Goal: Transaction & Acquisition: Book appointment/travel/reservation

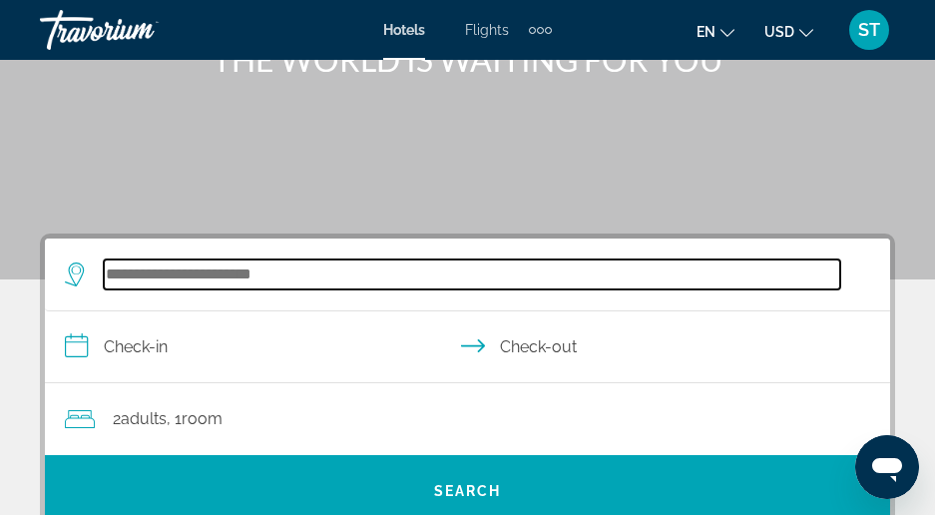
click at [240, 281] on input "Search hotel destination" at bounding box center [472, 275] width 737 height 30
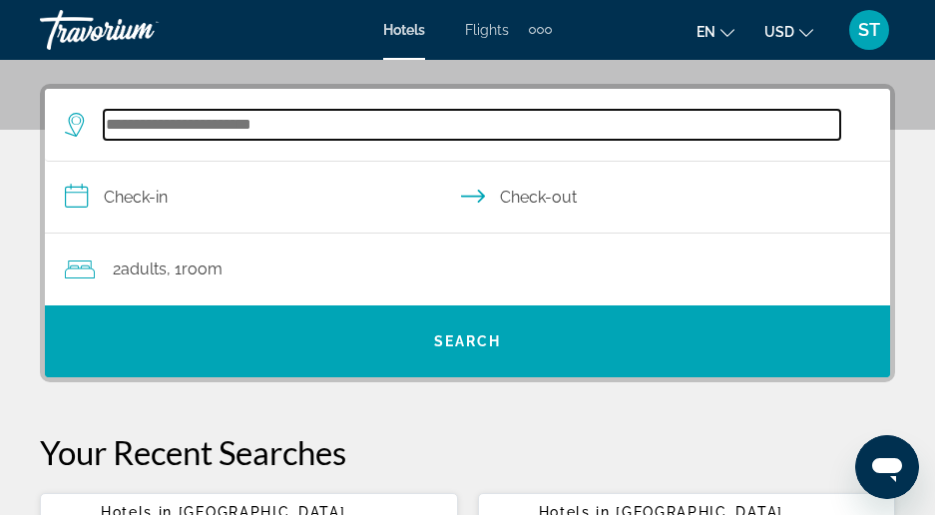
scroll to position [368, 0]
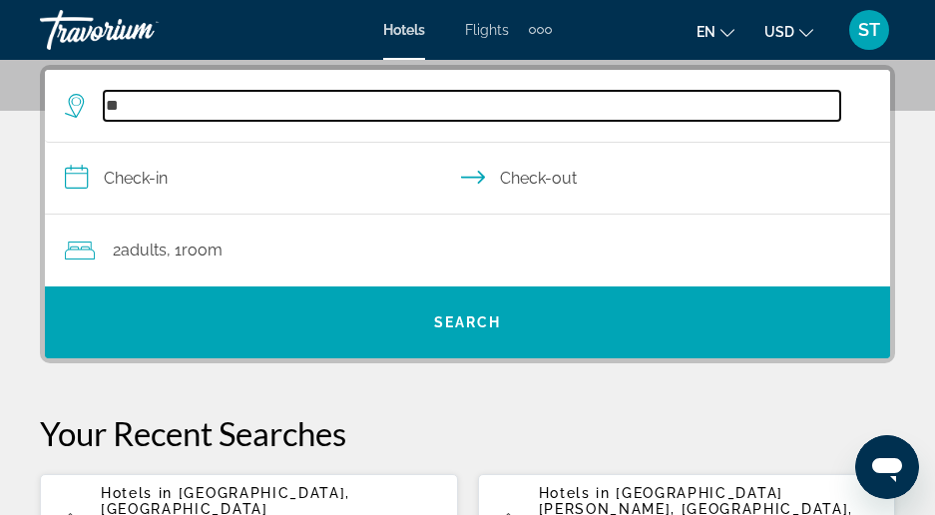
type input "*"
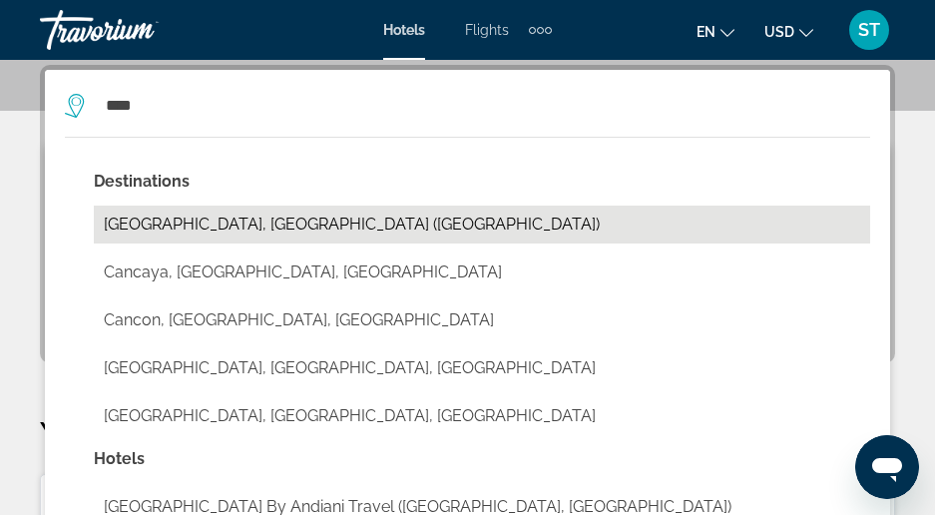
click at [279, 229] on button "[GEOGRAPHIC_DATA], [GEOGRAPHIC_DATA] ([GEOGRAPHIC_DATA])" at bounding box center [482, 225] width 777 height 38
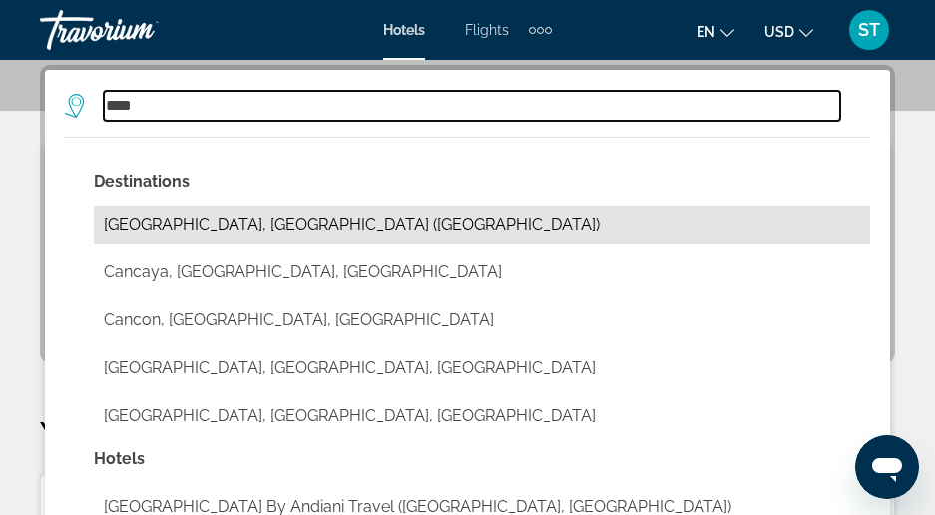
type input "**********"
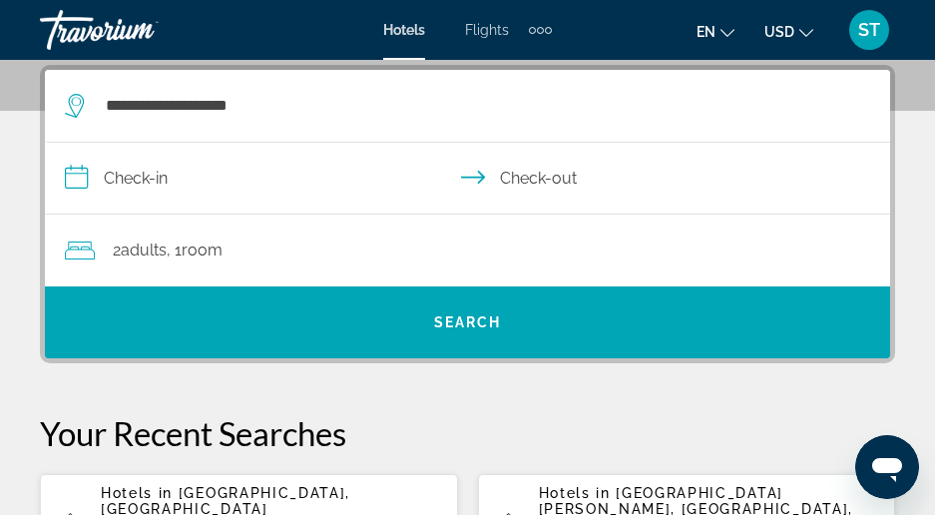
click at [169, 183] on input "**********" at bounding box center [471, 181] width 853 height 77
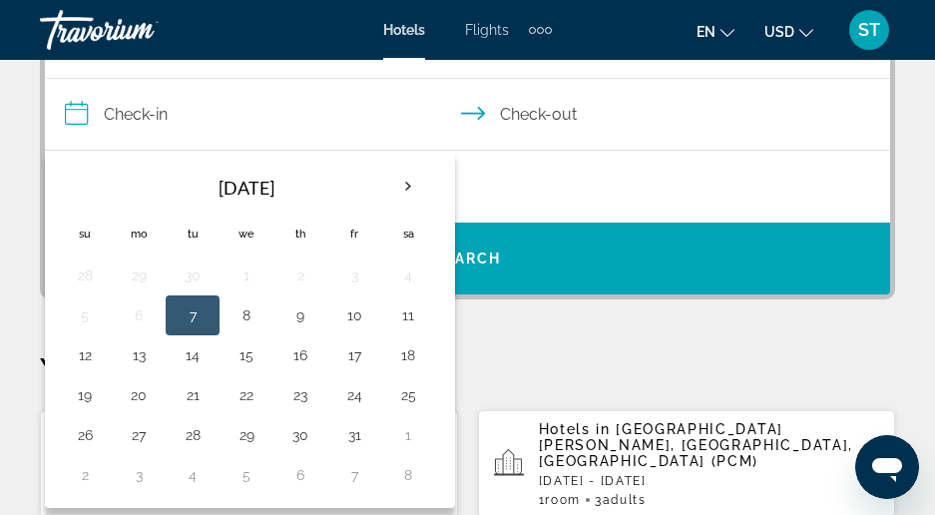
scroll to position [468, 0]
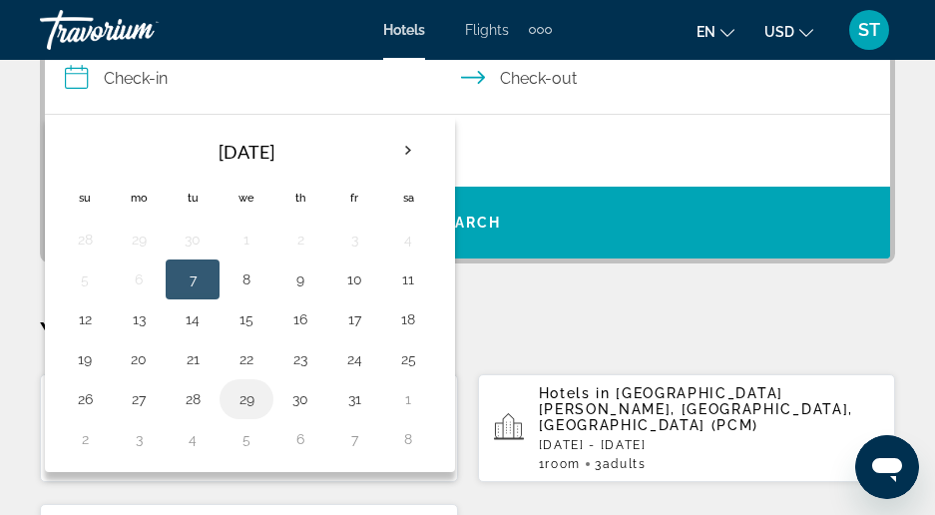
click at [248, 403] on button "29" at bounding box center [247, 399] width 32 height 28
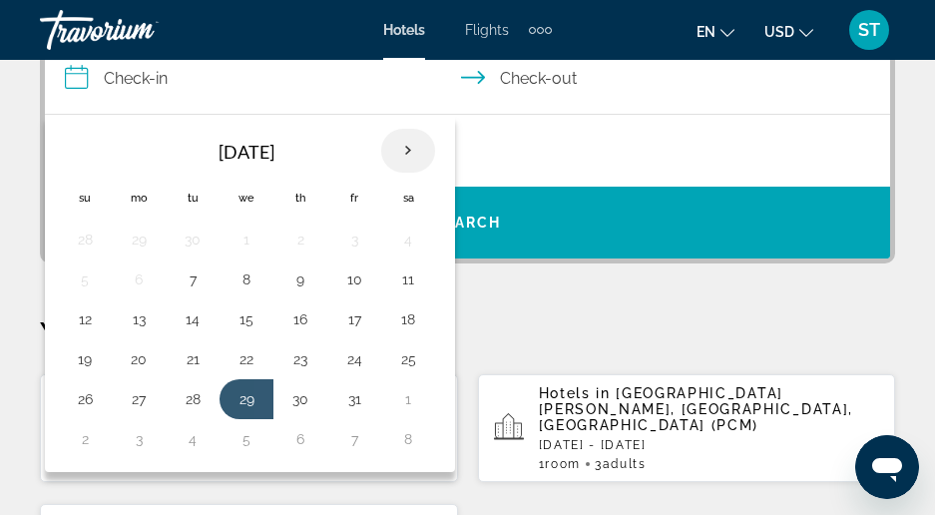
click at [407, 151] on th "Next month" at bounding box center [408, 151] width 54 height 44
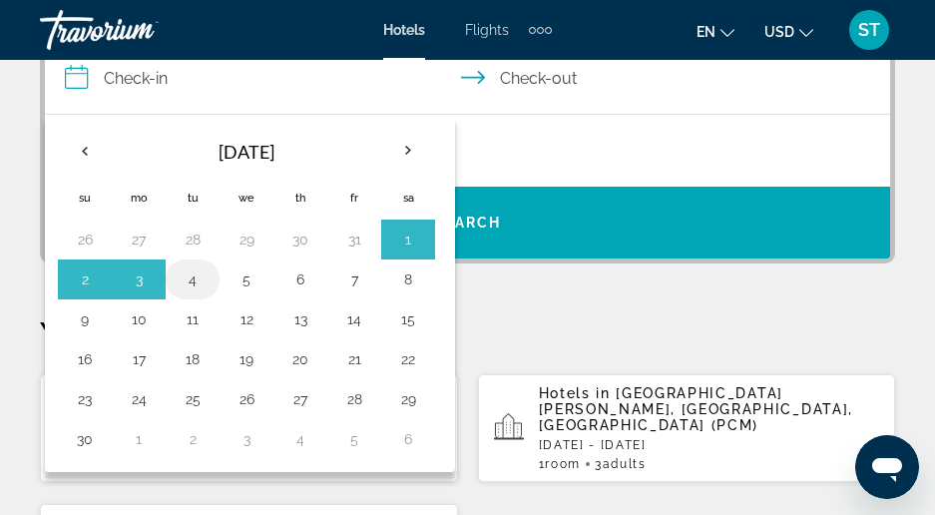
click at [190, 289] on button "4" at bounding box center [193, 280] width 32 height 28
type input "**********"
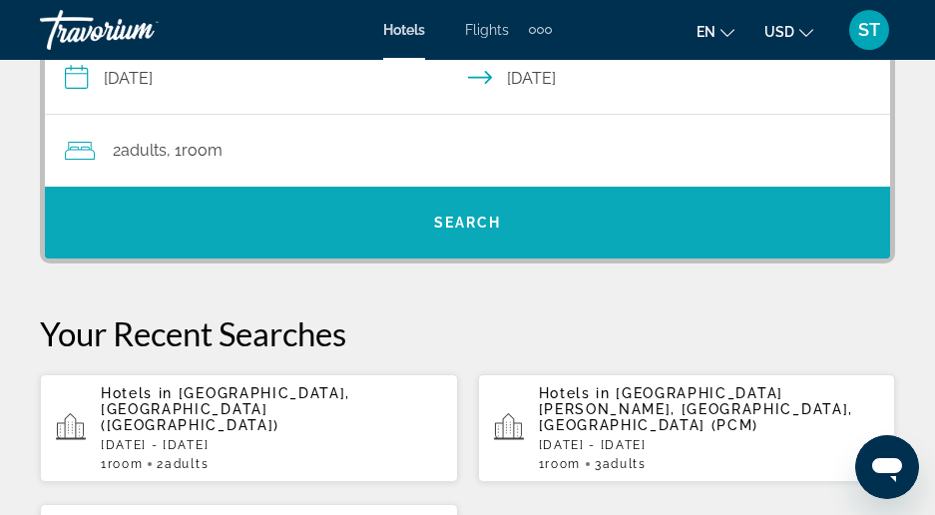
scroll to position [368, 0]
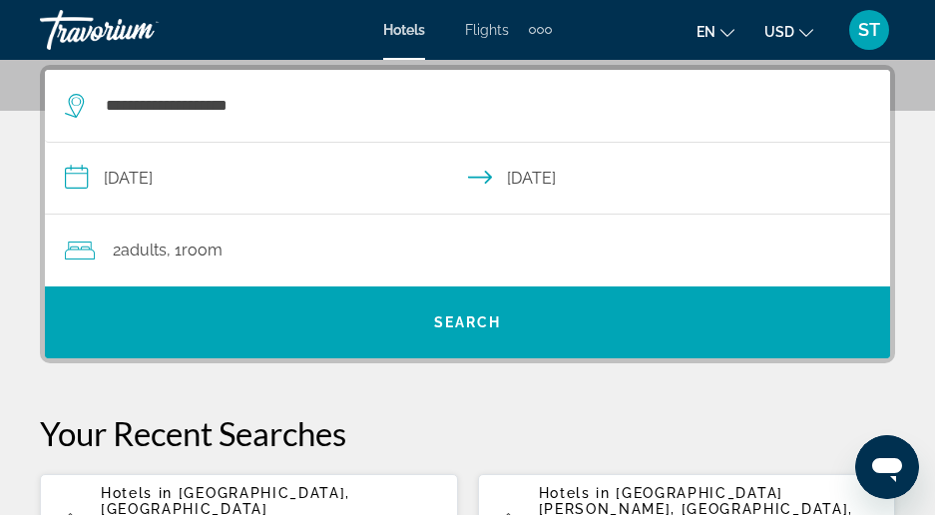
drag, startPoint x: 318, startPoint y: 315, endPoint x: 285, endPoint y: 220, distance: 101.3
click at [285, 220] on div "**********" at bounding box center [468, 214] width 846 height 288
click at [274, 254] on div "2 Adult Adults , 1 Room rooms" at bounding box center [478, 251] width 826 height 28
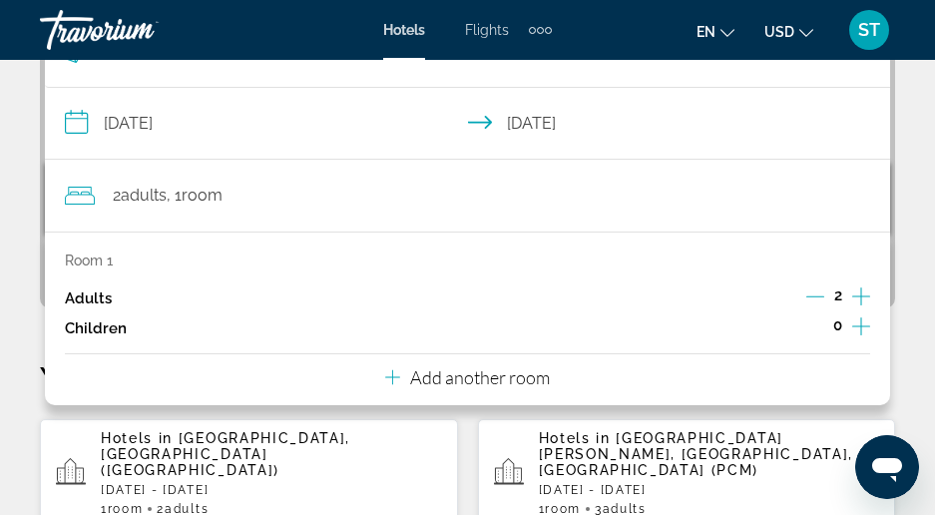
scroll to position [468, 0]
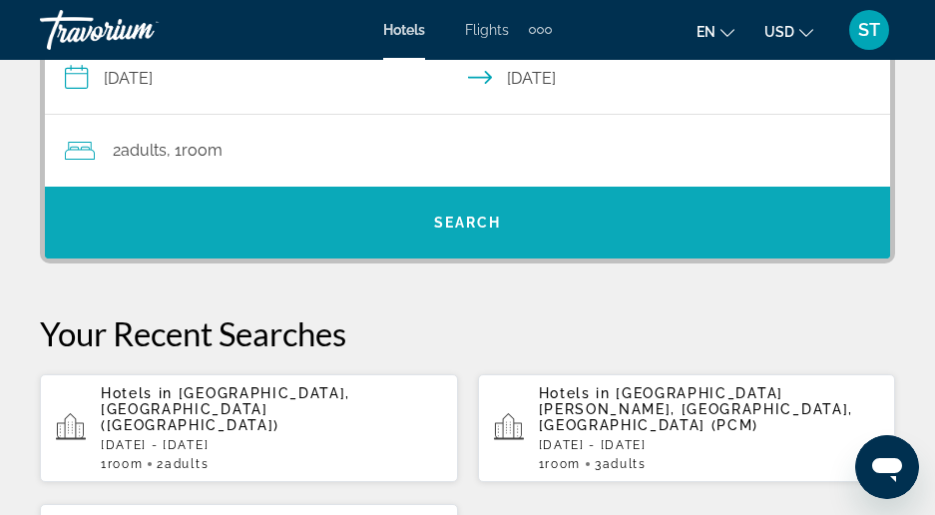
click at [533, 212] on span "Search" at bounding box center [468, 223] width 846 height 48
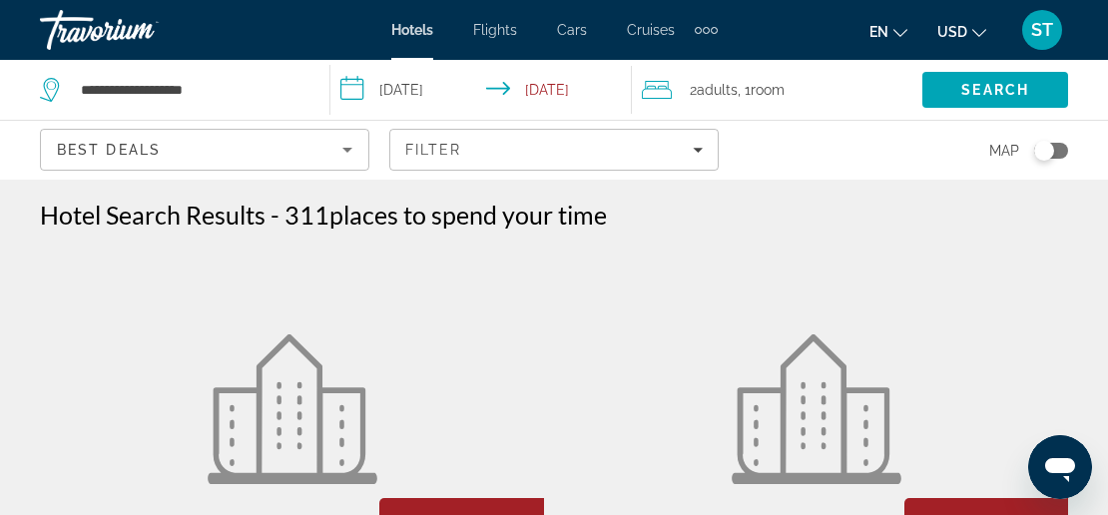
click at [355, 154] on icon "Sort by" at bounding box center [347, 150] width 24 height 24
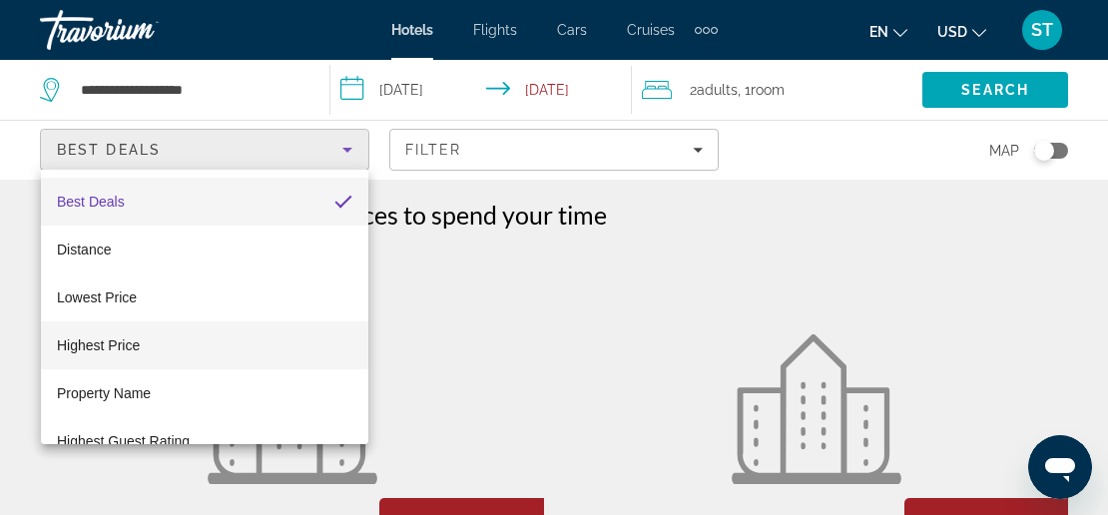
scroll to position [29, 0]
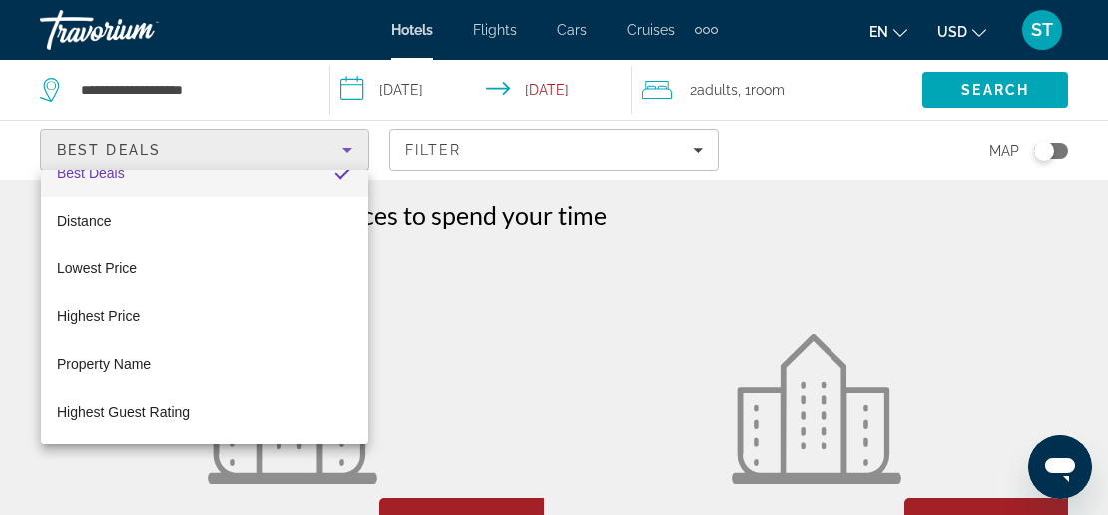
click at [764, 140] on div at bounding box center [554, 257] width 1108 height 515
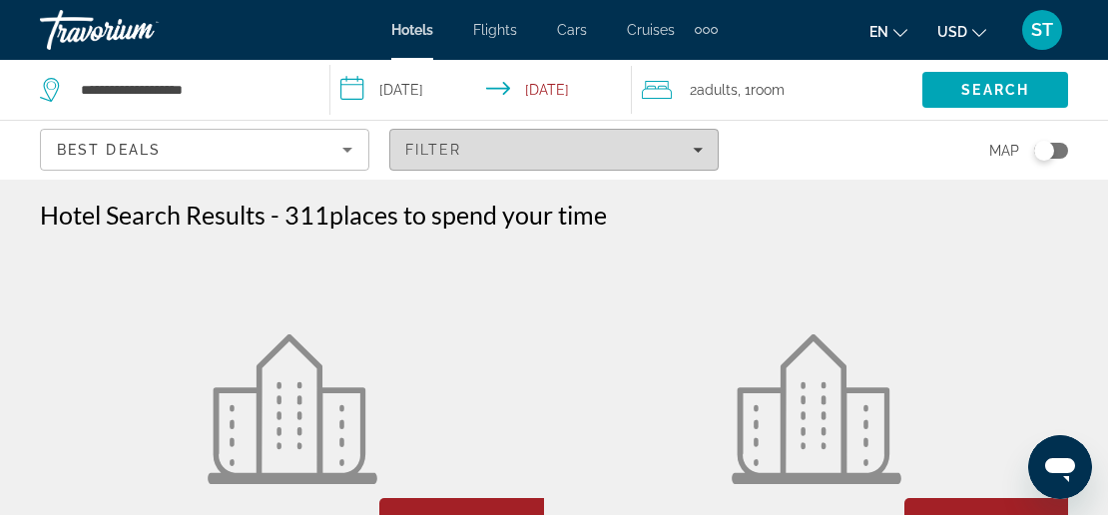
click at [674, 155] on div "Filter" at bounding box center [553, 150] width 297 height 16
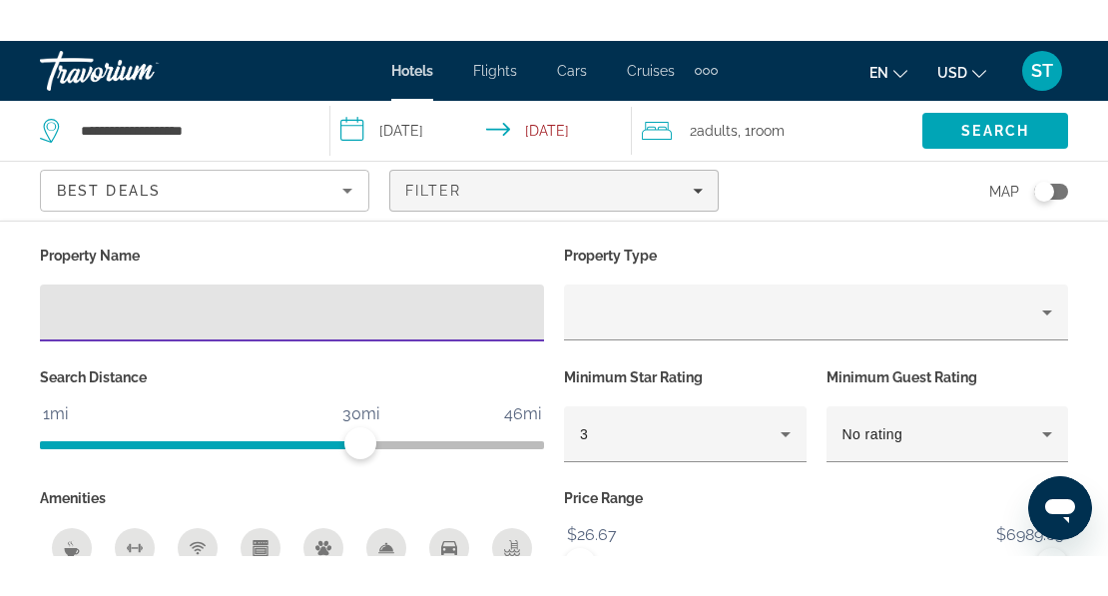
scroll to position [399, 0]
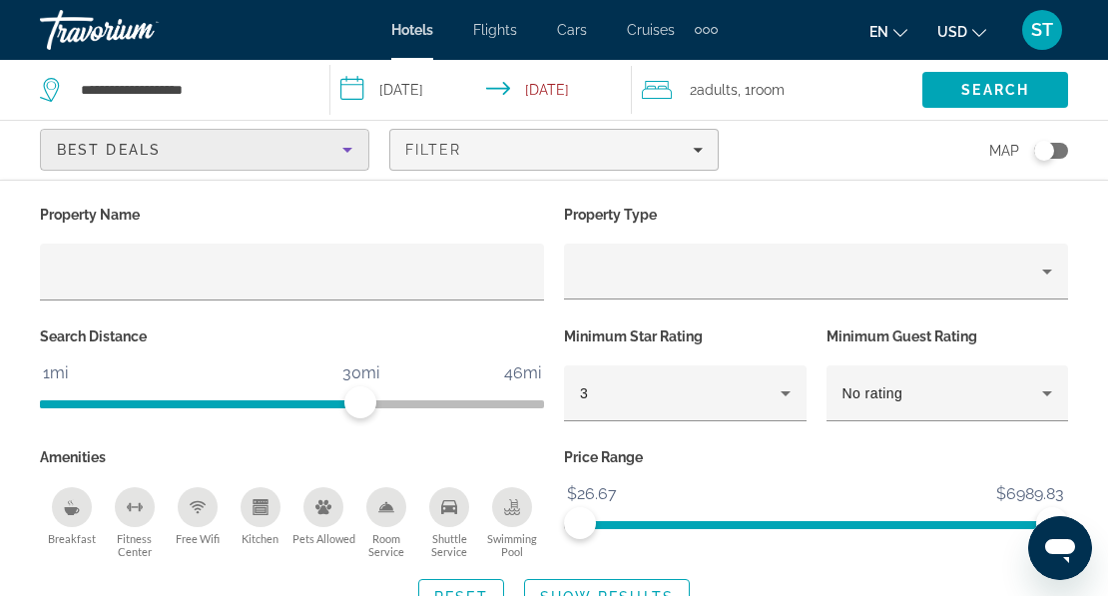
click at [353, 151] on icon "Sort by" at bounding box center [347, 150] width 24 height 24
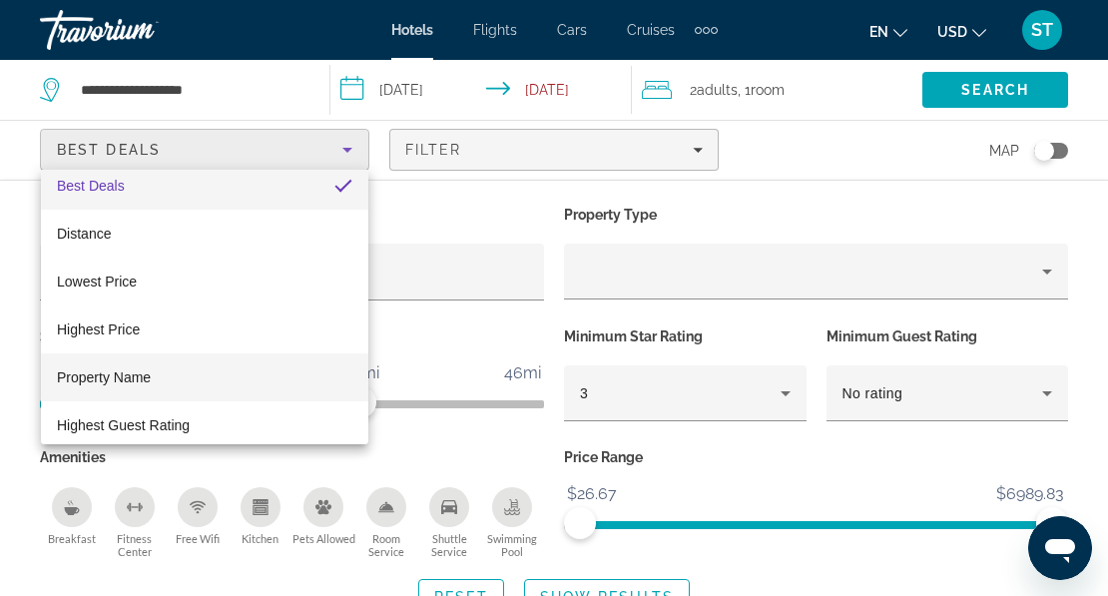
scroll to position [29, 0]
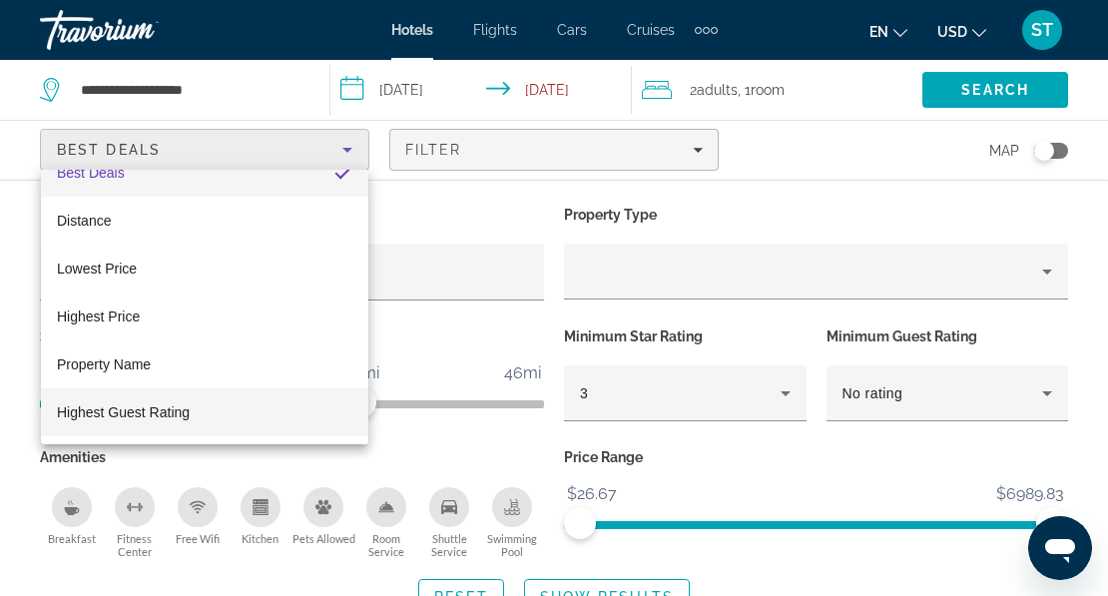
click at [155, 412] on span "Highest Guest Rating" at bounding box center [123, 412] width 133 height 16
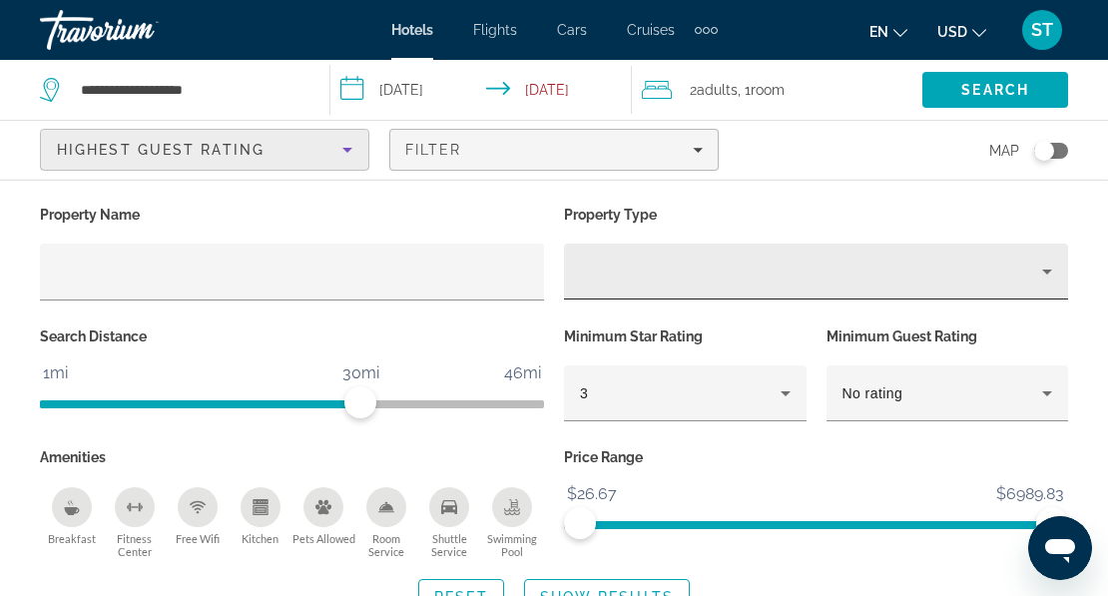
scroll to position [299, 0]
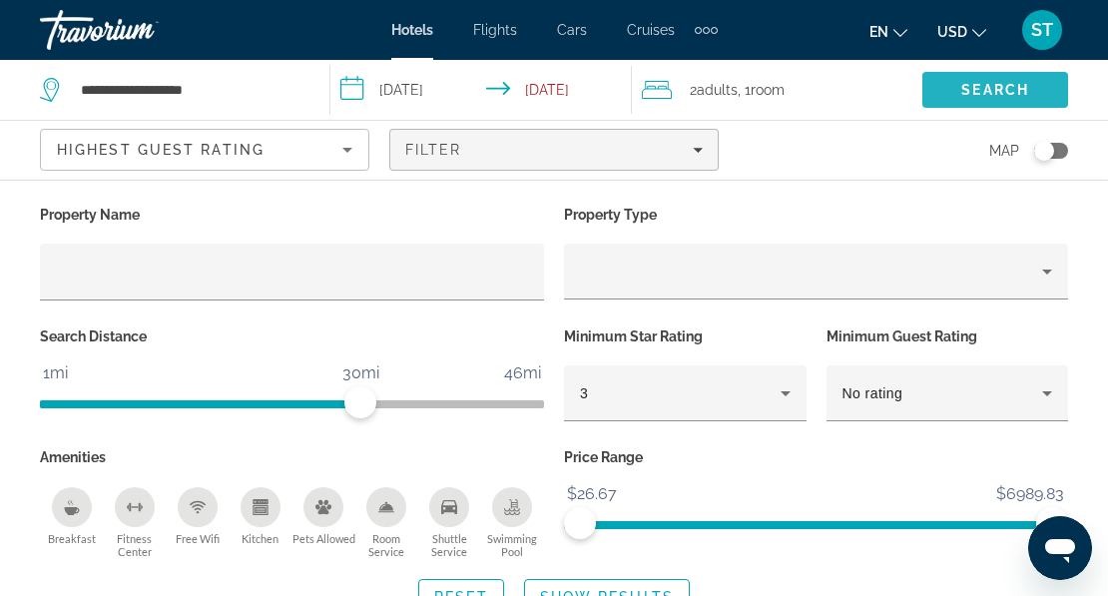
click at [949, 85] on span "Search" at bounding box center [995, 90] width 146 height 48
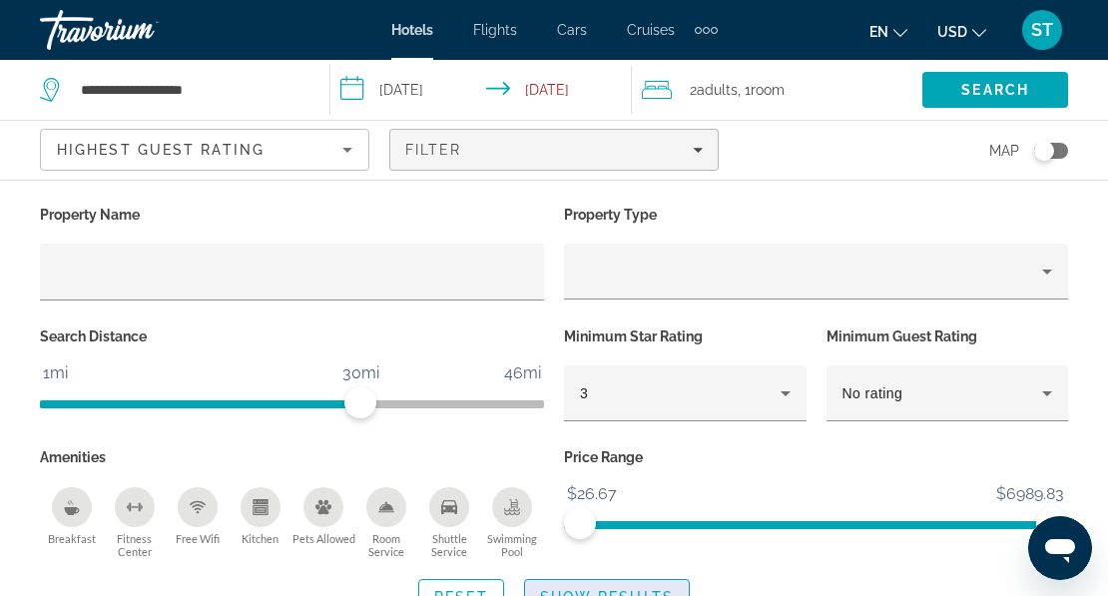
click at [553, 514] on span "Show Results" at bounding box center [607, 597] width 134 height 16
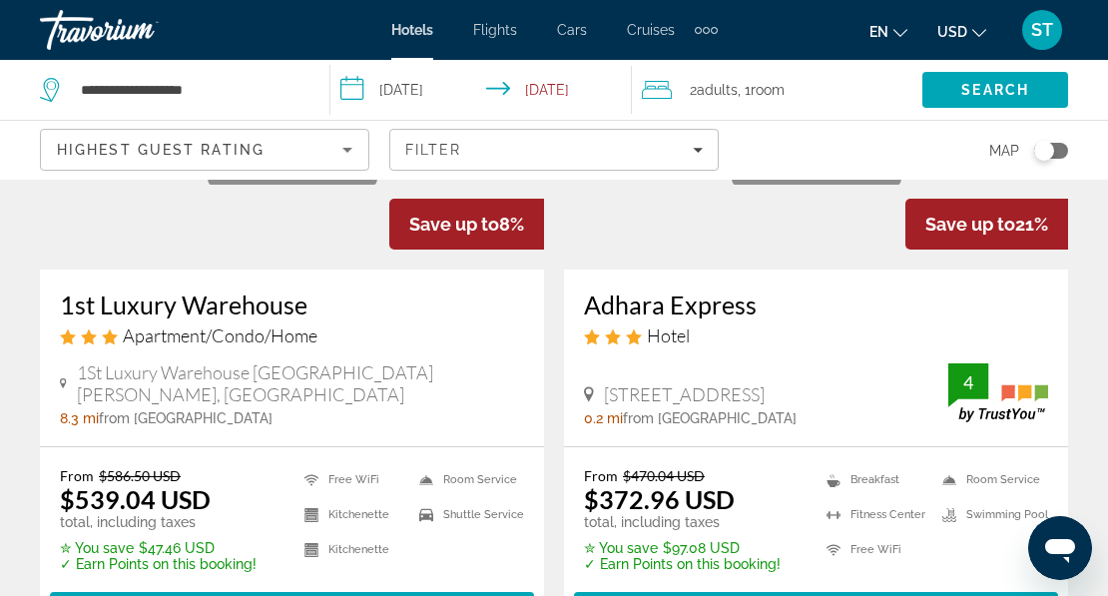
scroll to position [0, 0]
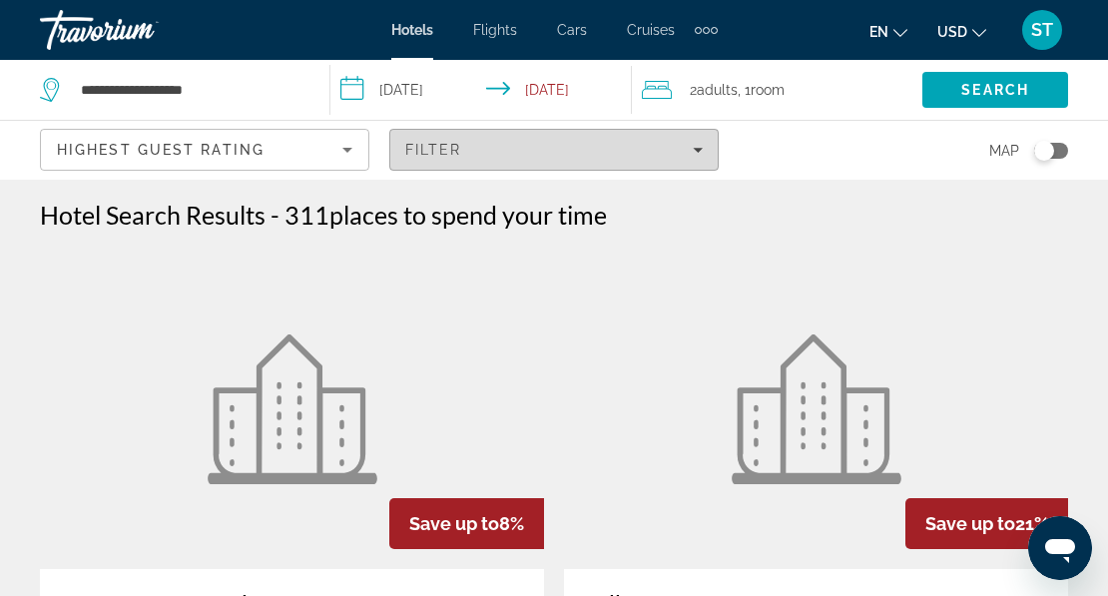
click at [660, 147] on div "Filter" at bounding box center [553, 150] width 297 height 16
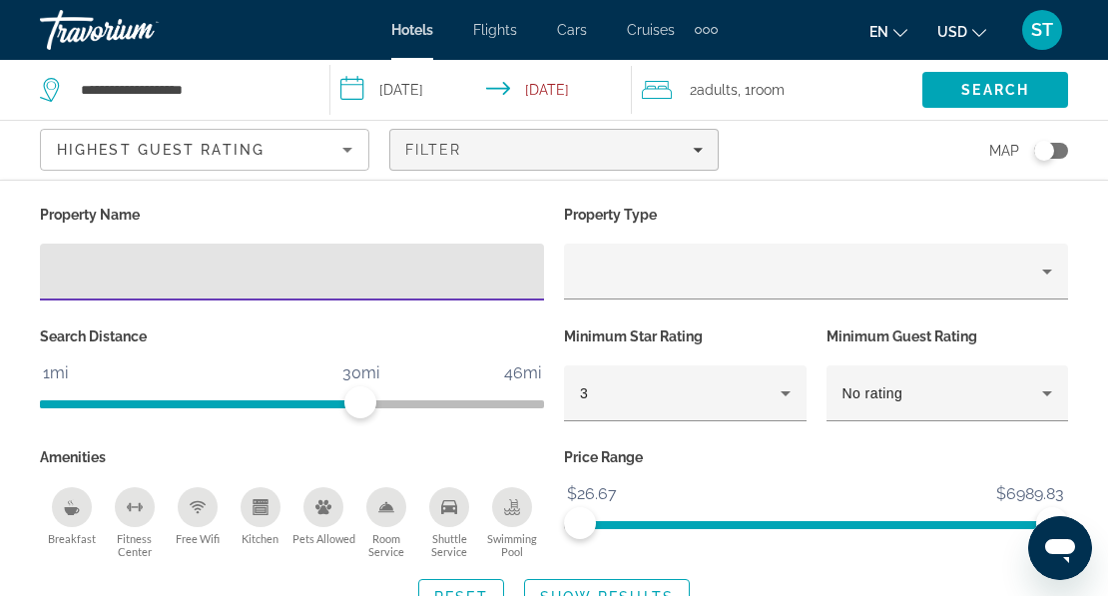
scroll to position [299, 0]
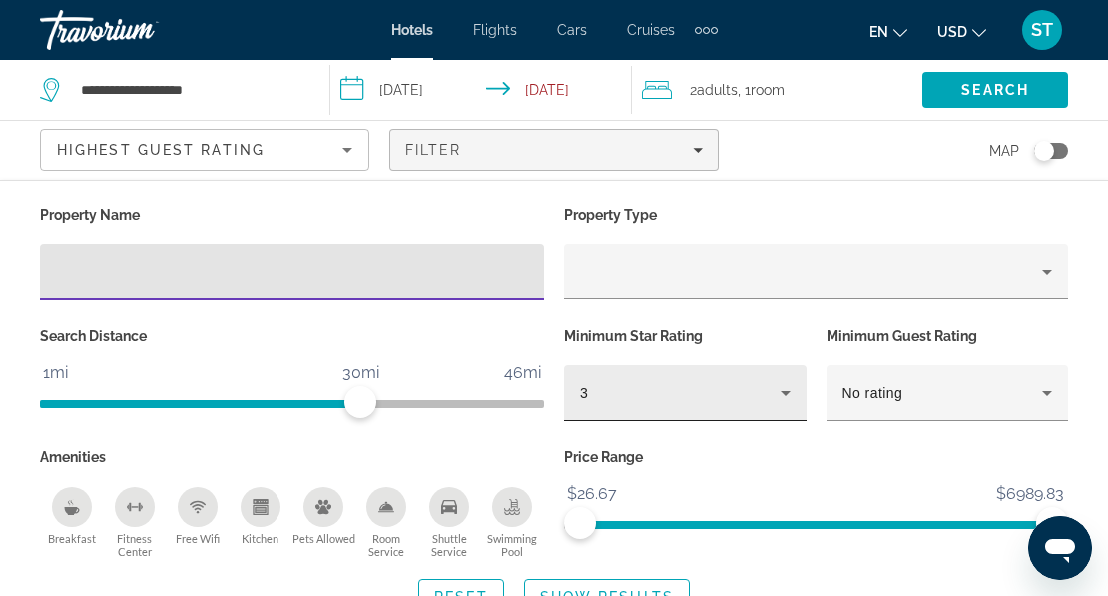
click at [797, 400] on icon "Hotel Filters" at bounding box center [786, 393] width 24 height 24
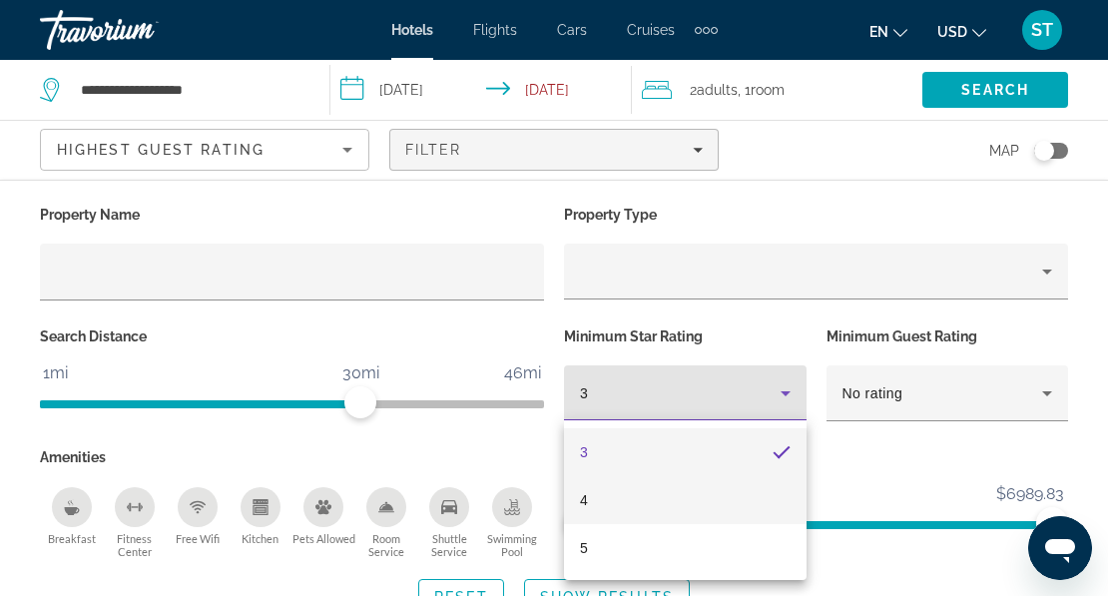
click at [625, 503] on mat-option "4" at bounding box center [685, 500] width 243 height 48
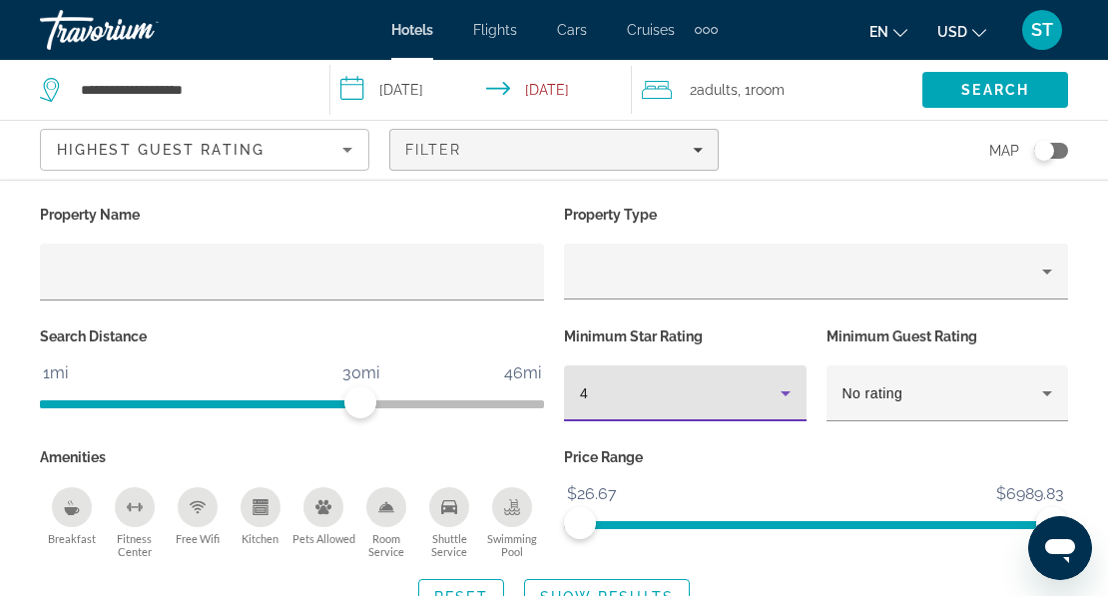
scroll to position [100, 0]
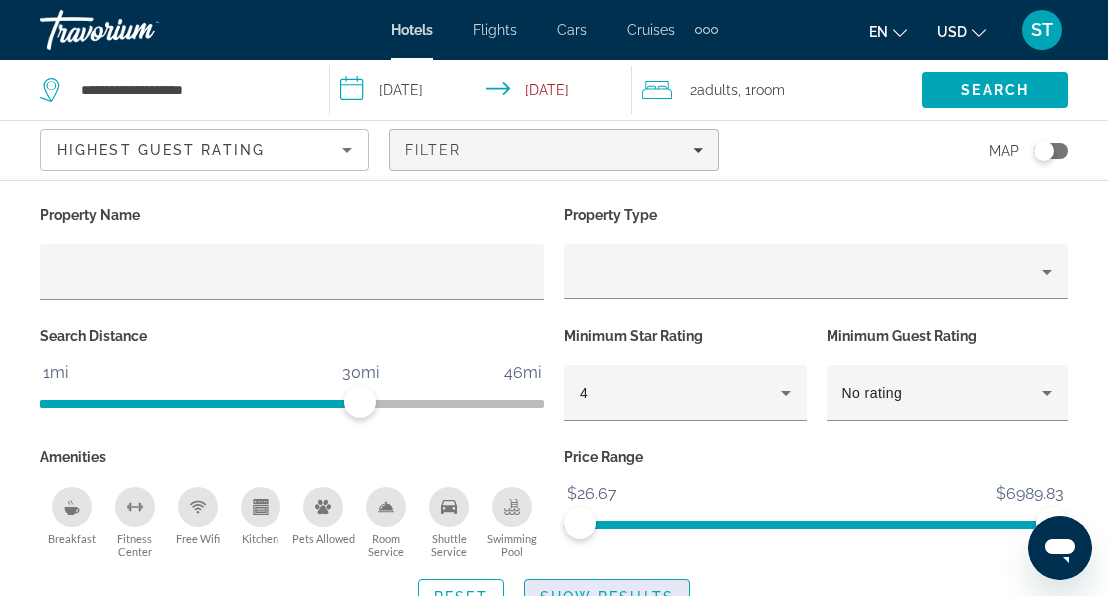
click at [556, 589] on span "Show Results" at bounding box center [607, 597] width 134 height 16
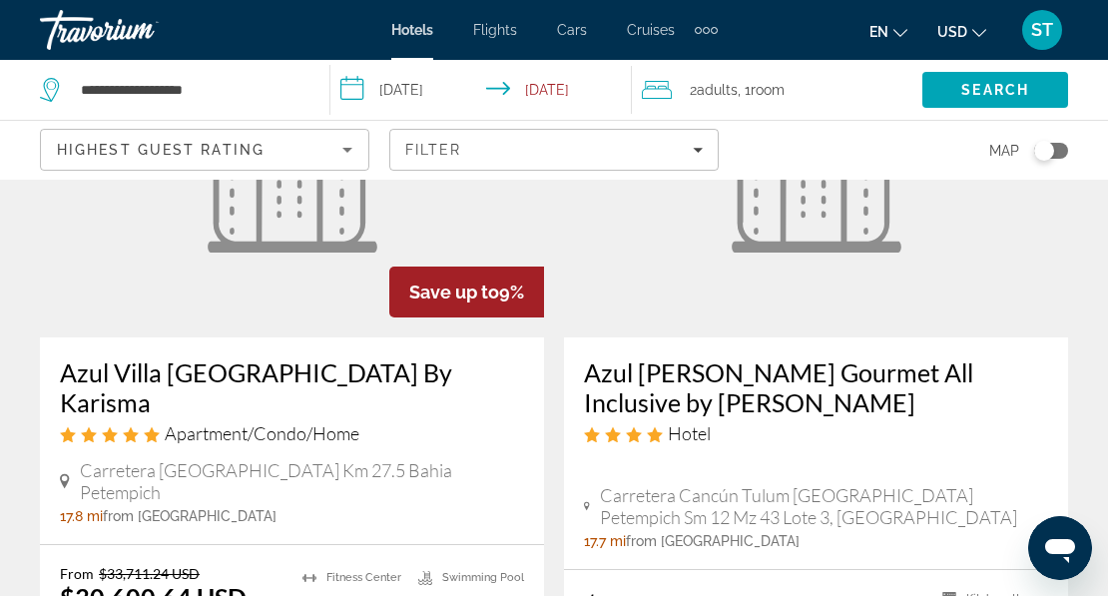
scroll to position [3294, 0]
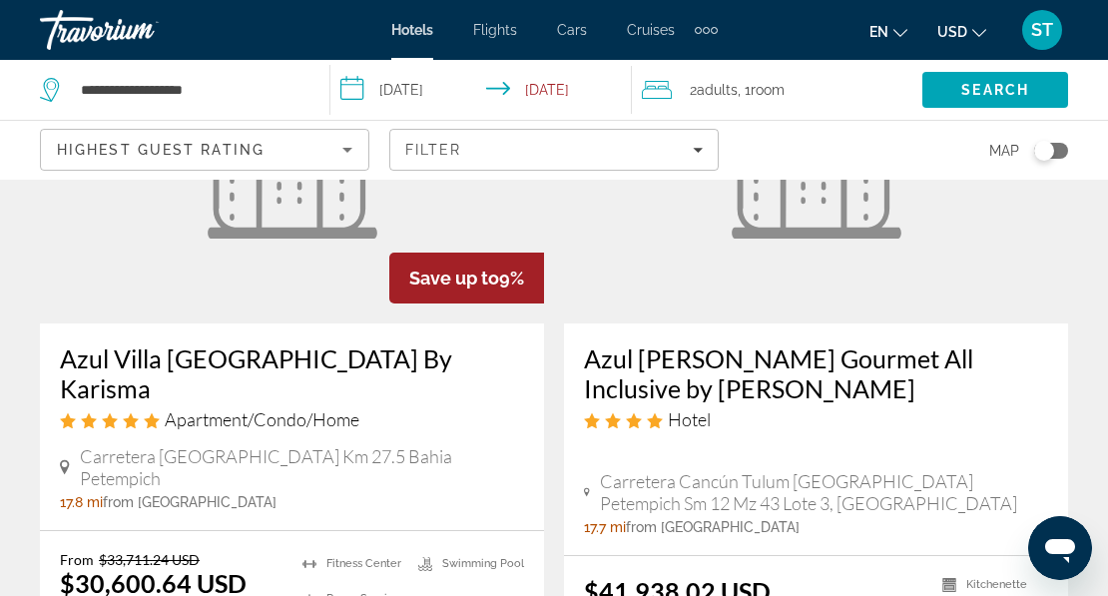
click at [1006, 218] on figure "Main content" at bounding box center [816, 163] width 504 height 319
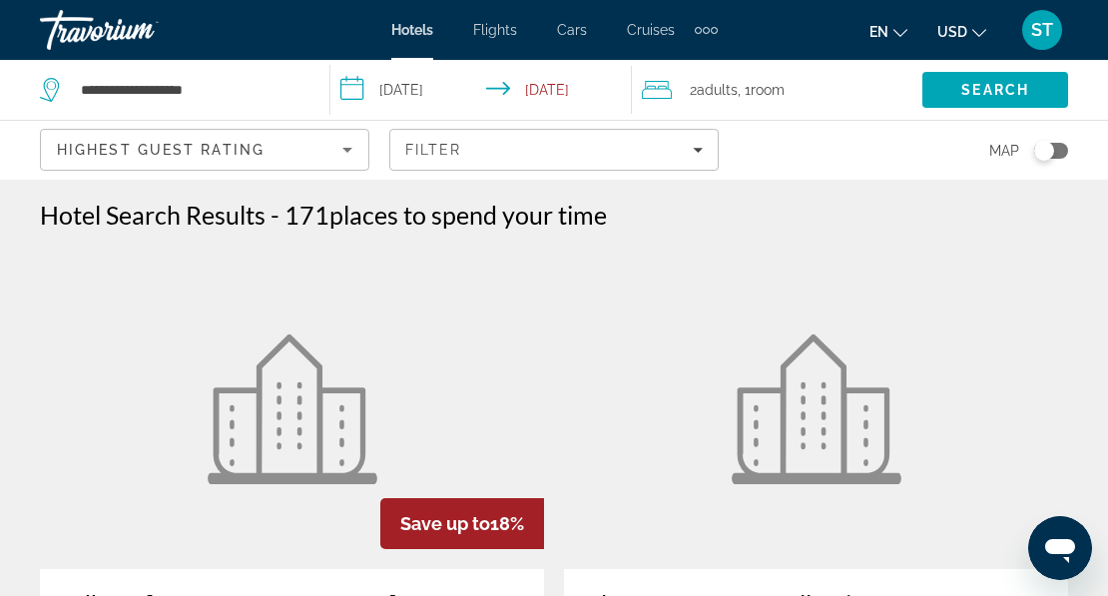
click at [562, 88] on input "**********" at bounding box center [484, 93] width 308 height 66
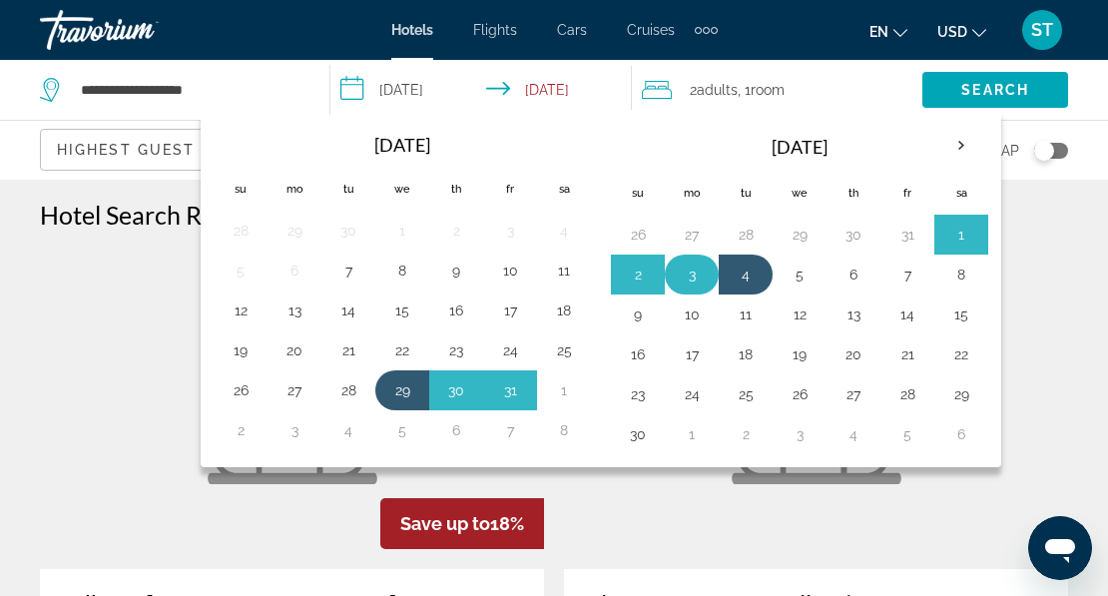
click at [697, 282] on button "3" at bounding box center [692, 275] width 32 height 28
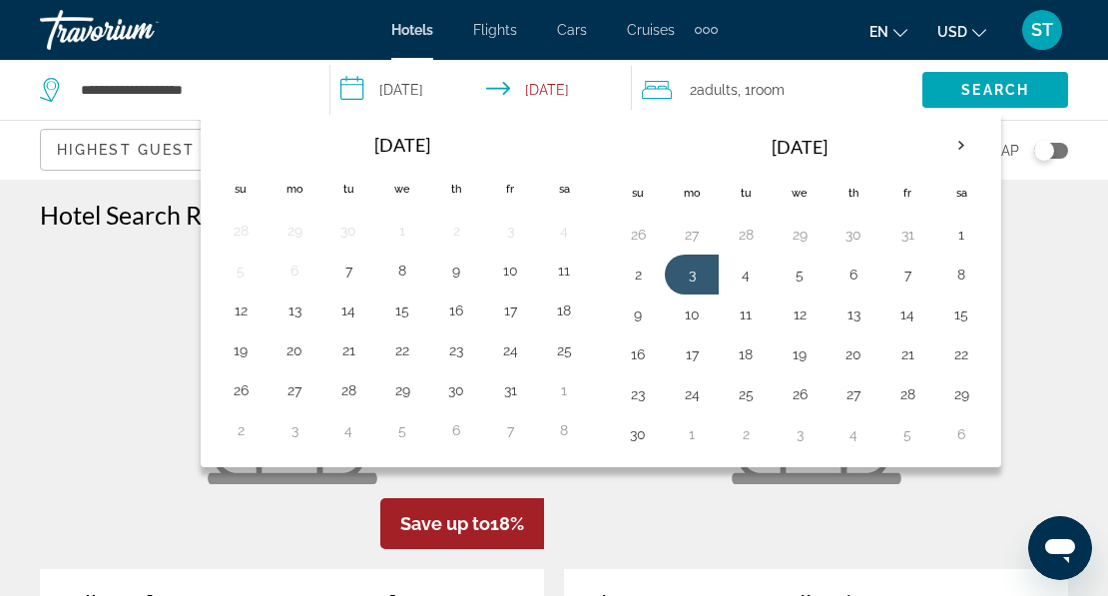
click at [406, 400] on button "29" at bounding box center [402, 390] width 32 height 28
type input "**********"
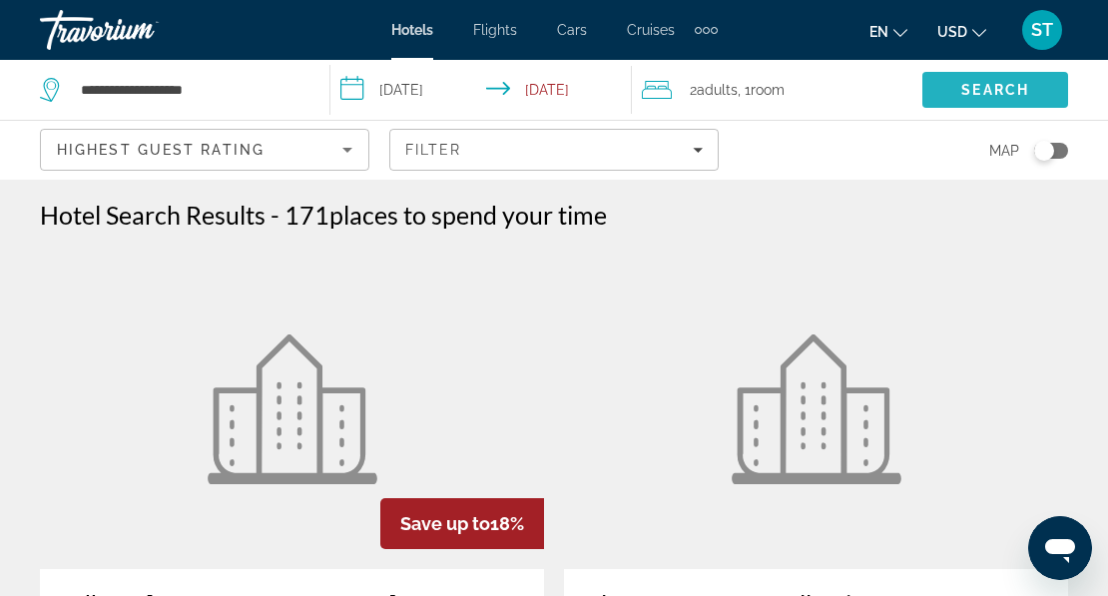
click at [955, 85] on span "Search" at bounding box center [995, 90] width 146 height 48
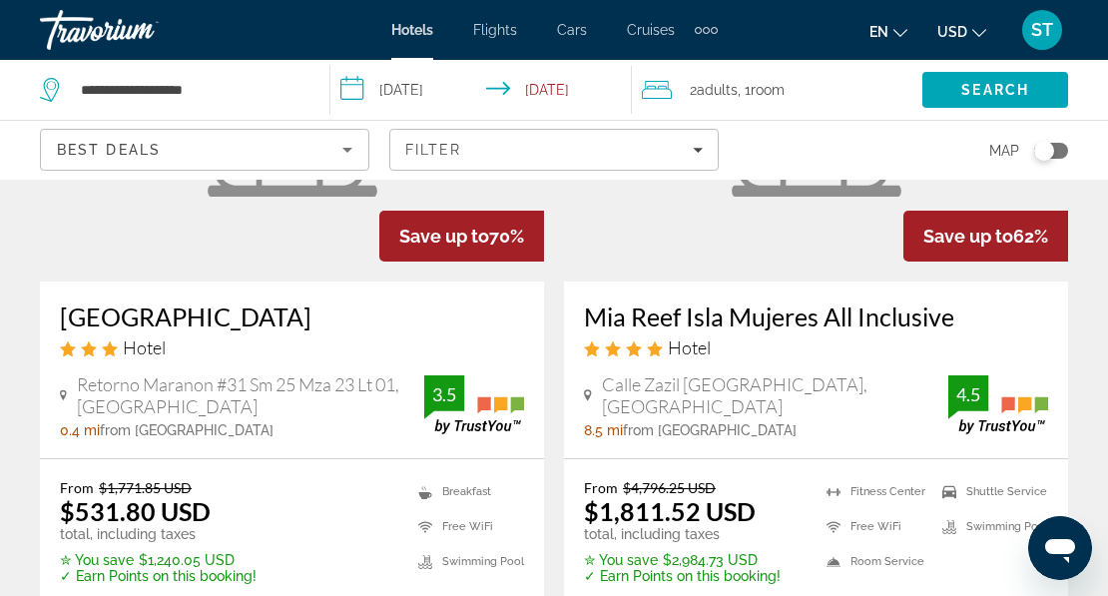
scroll to position [299, 0]
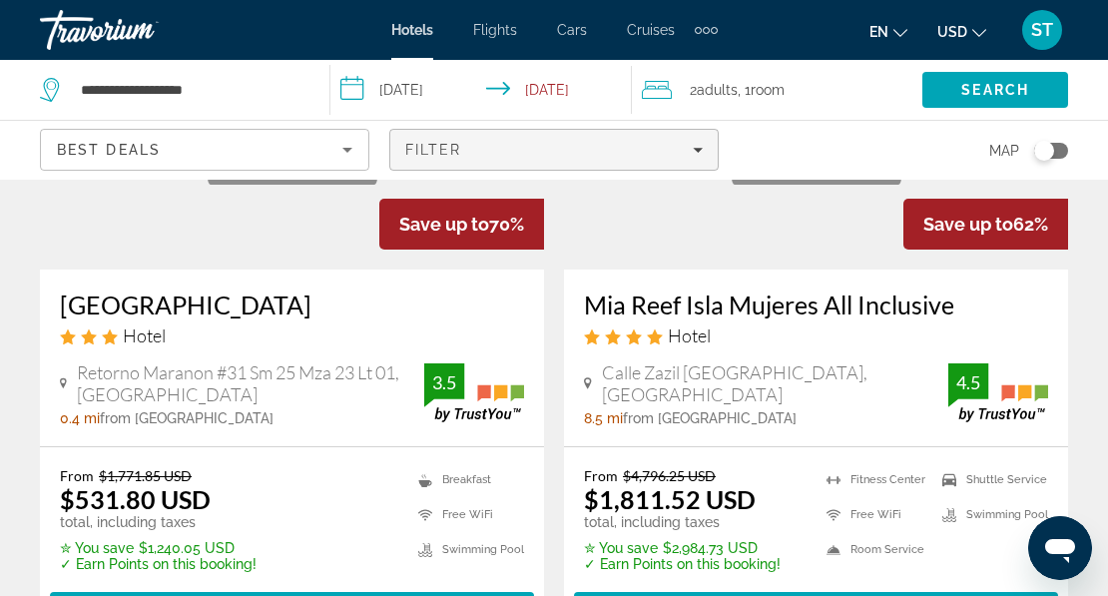
click at [621, 144] on div "Filter" at bounding box center [553, 150] width 297 height 16
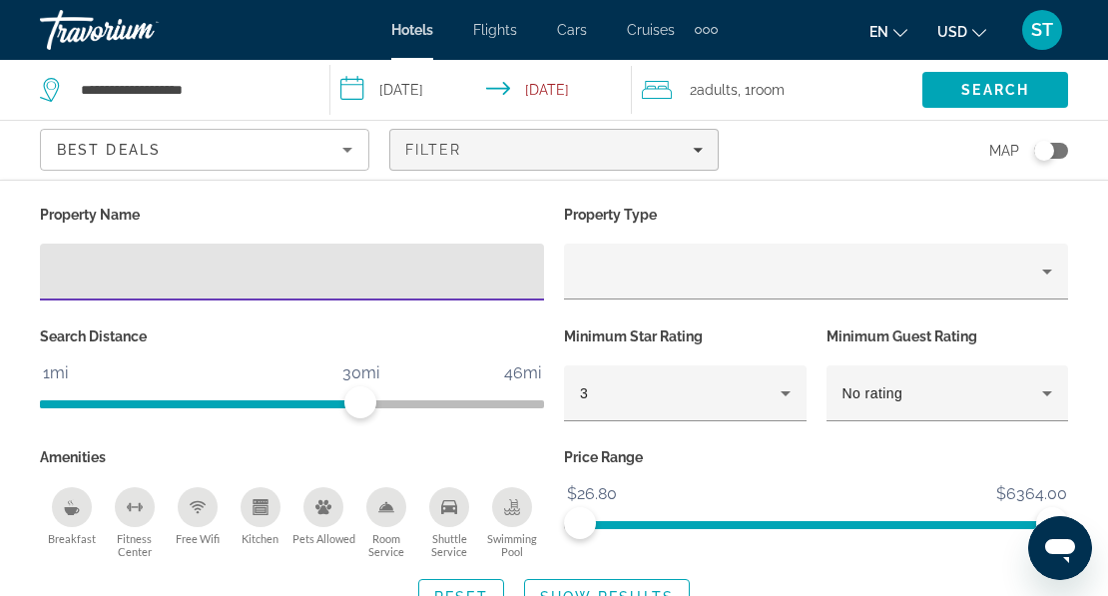
scroll to position [699, 0]
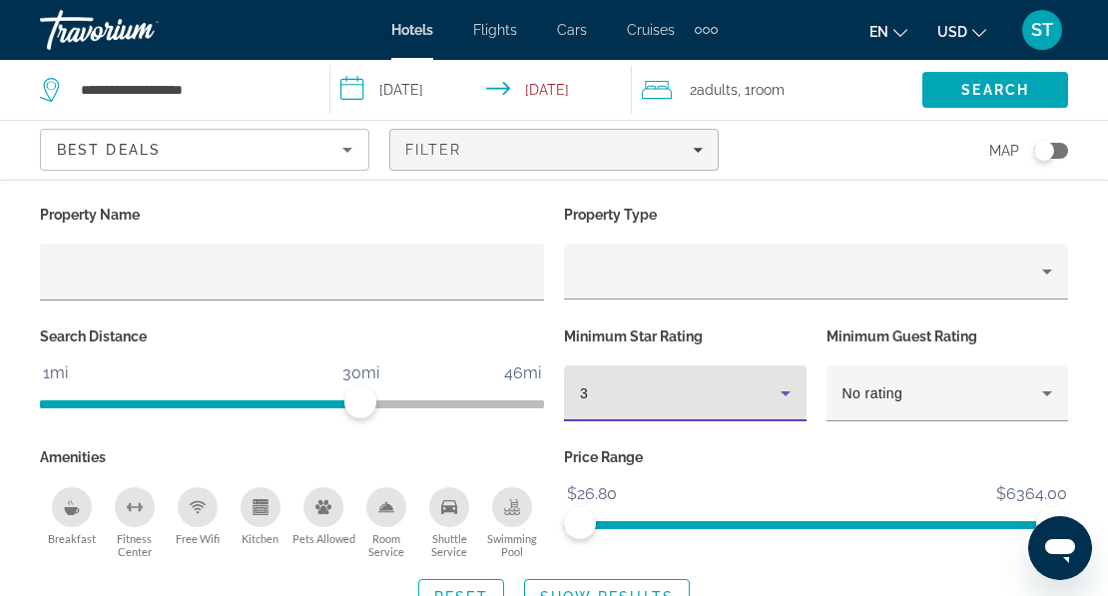
click at [770, 390] on div "3" at bounding box center [680, 393] width 201 height 24
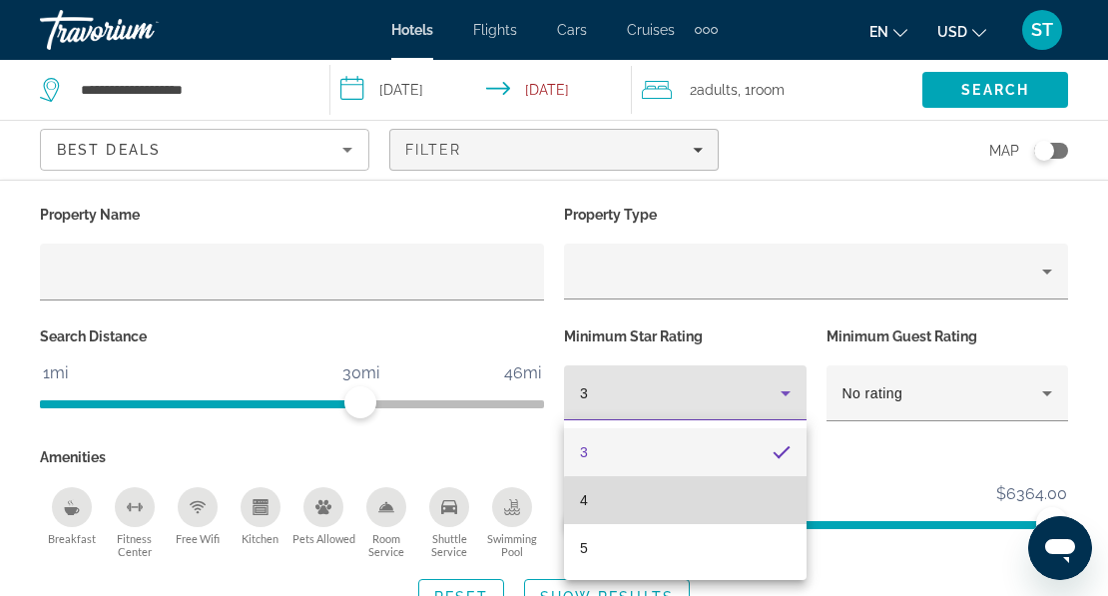
click at [690, 509] on mat-option "4" at bounding box center [685, 500] width 243 height 48
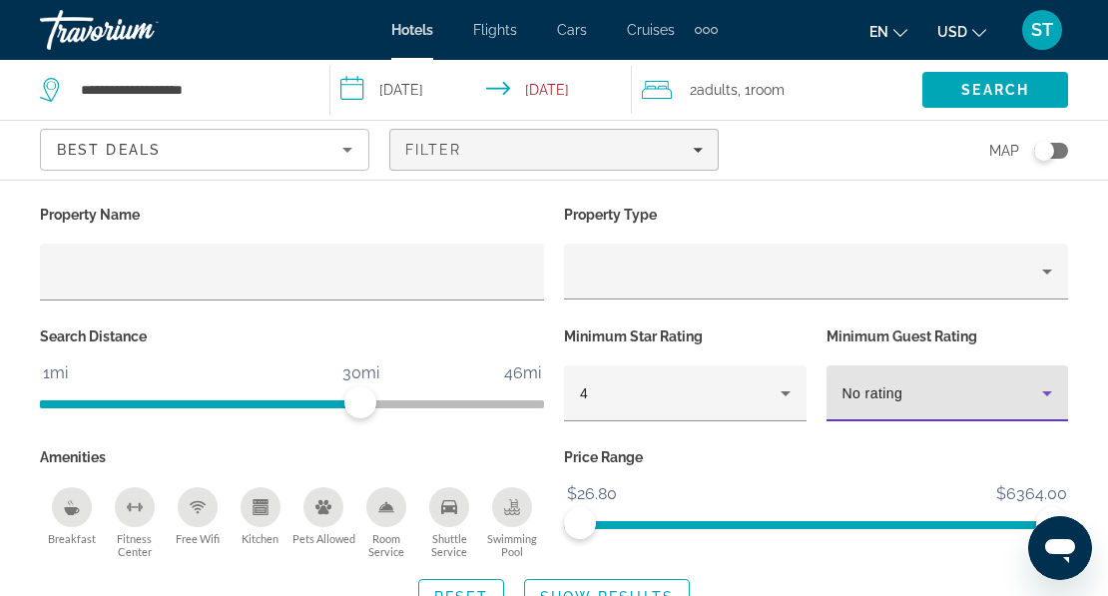
click at [1046, 394] on icon "Hotel Filters" at bounding box center [1047, 393] width 10 height 5
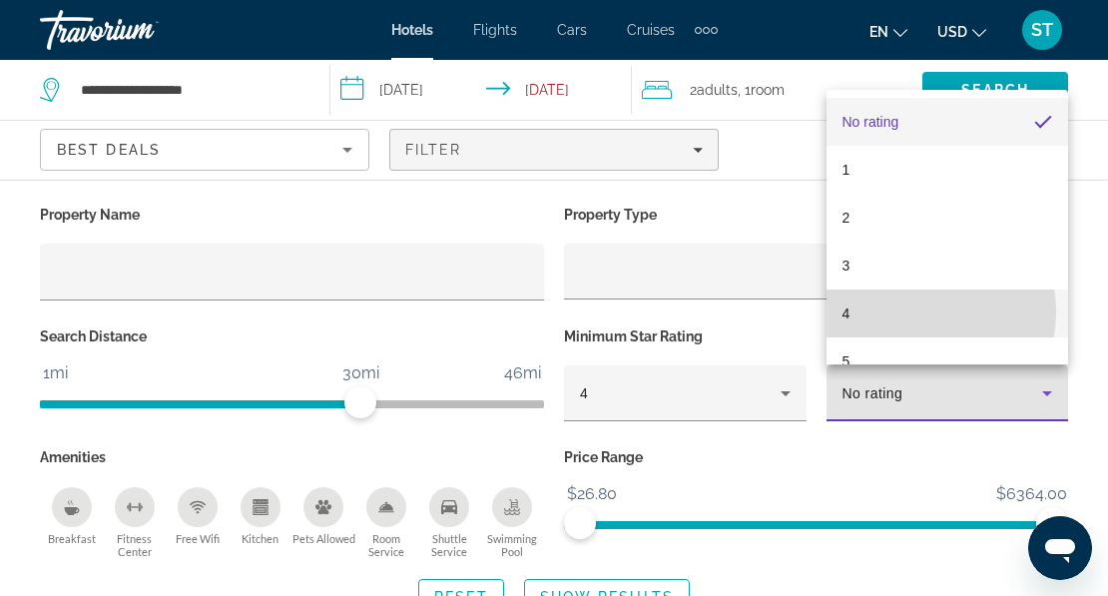
click at [921, 311] on mat-option "4" at bounding box center [948, 313] width 243 height 48
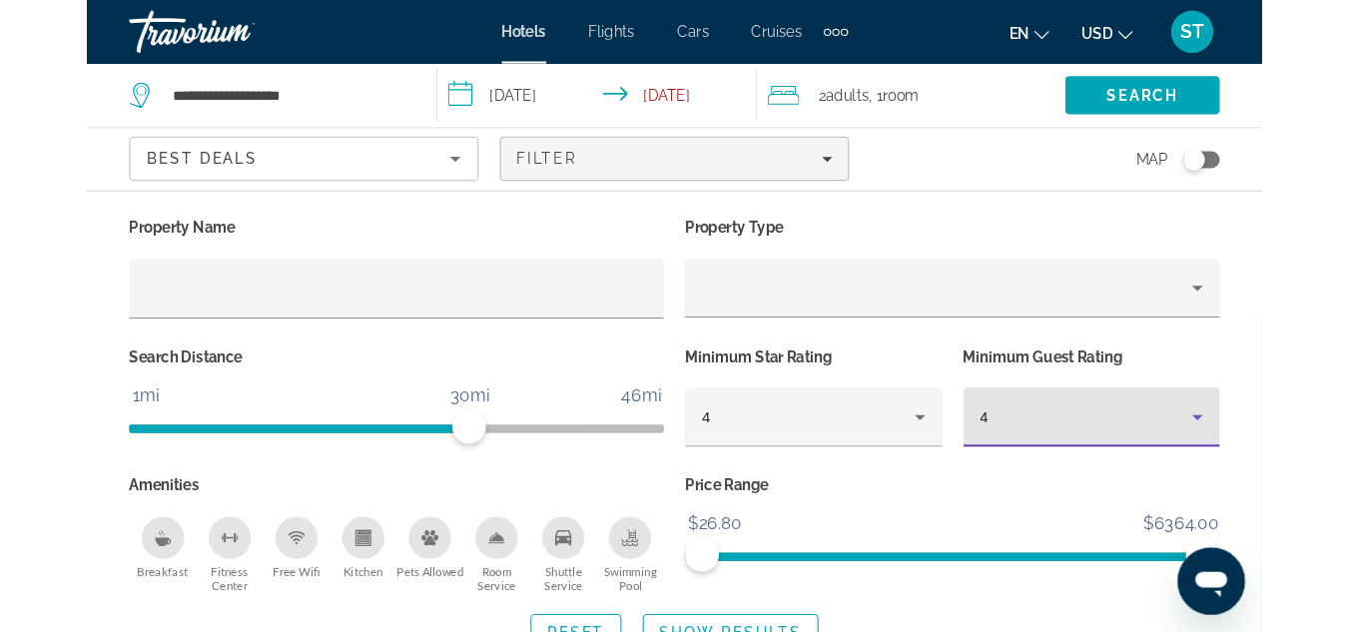
scroll to position [200, 0]
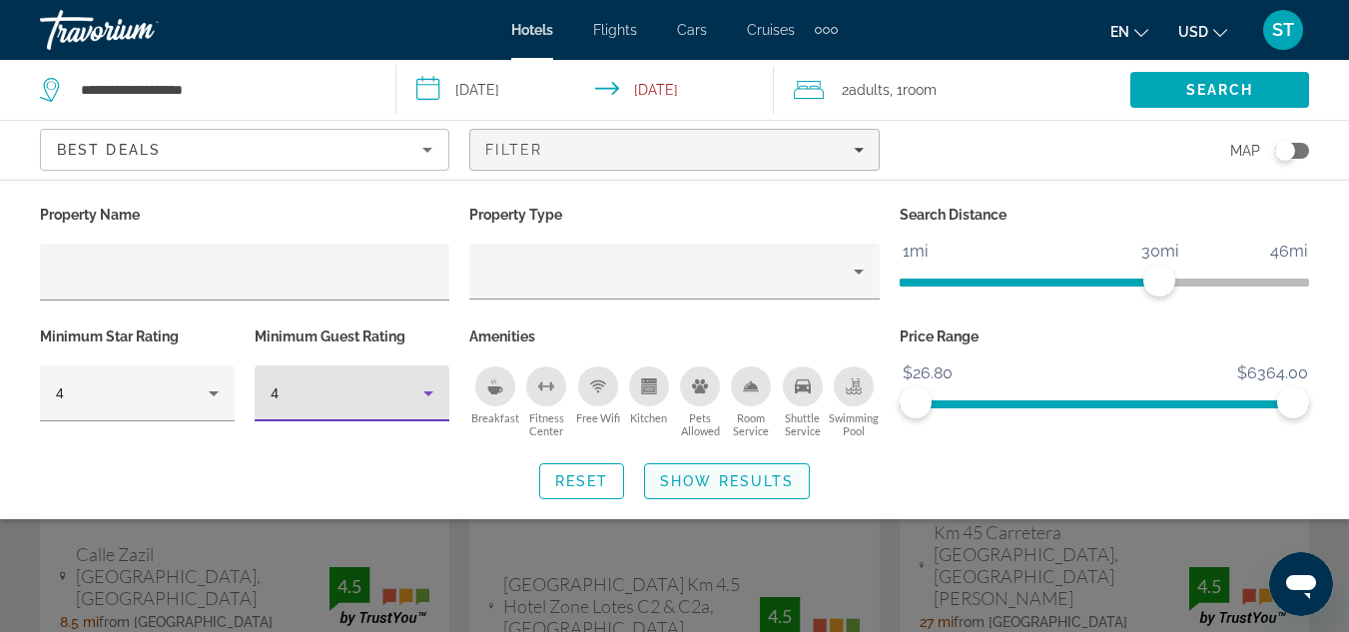
click at [749, 481] on span "Show Results" at bounding box center [727, 481] width 134 height 16
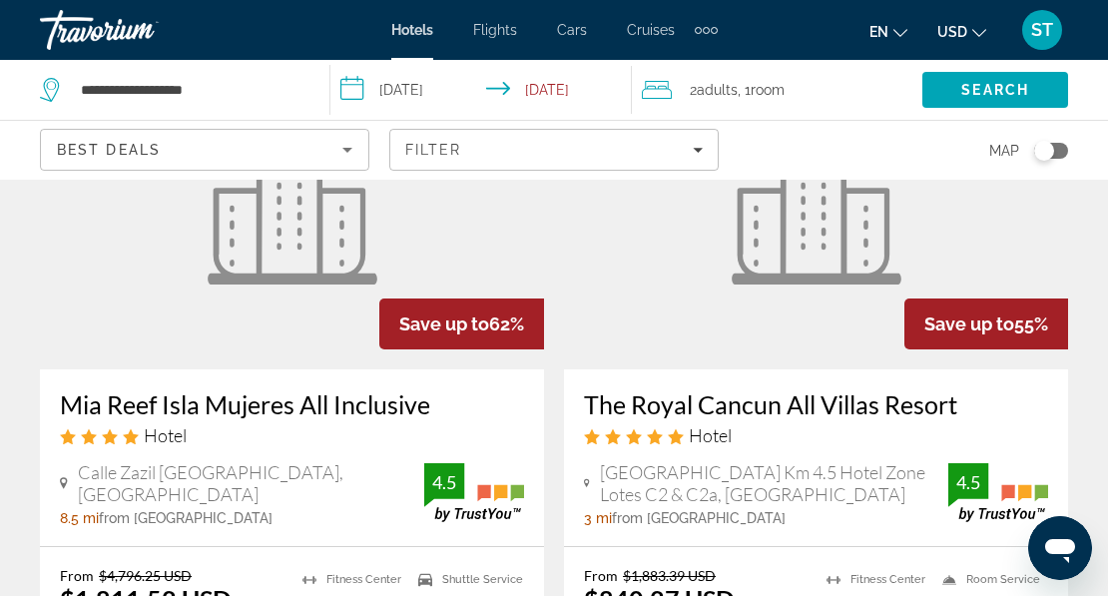
scroll to position [299, 0]
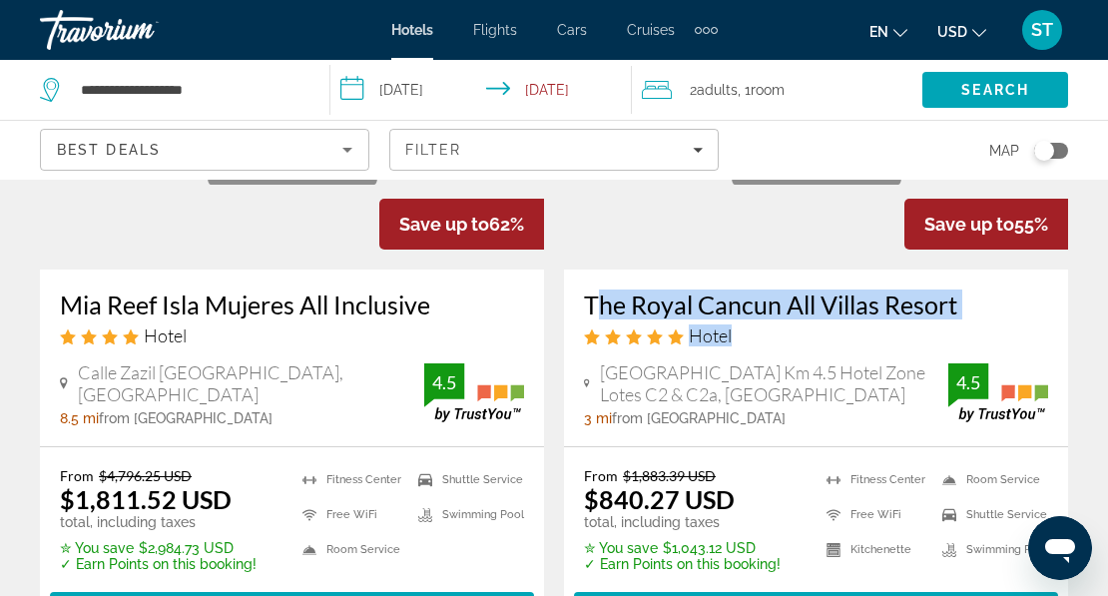
drag, startPoint x: 732, startPoint y: 338, endPoint x: 584, endPoint y: 291, distance: 155.0
click at [568, 291] on div "The Royal Cancun All Villas Resort Hotel Kukulcan Boulevard Km 4.5 Hotel Zone L…" at bounding box center [816, 358] width 504 height 177
copy div "The Royal Cancun All Villas Resort Hotel"
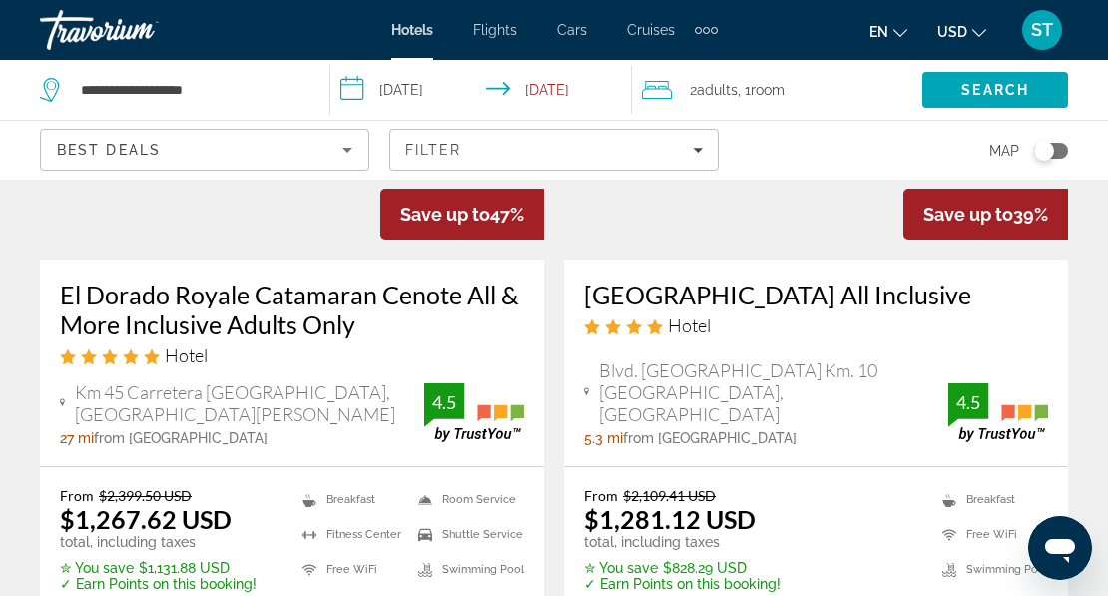
scroll to position [1098, 0]
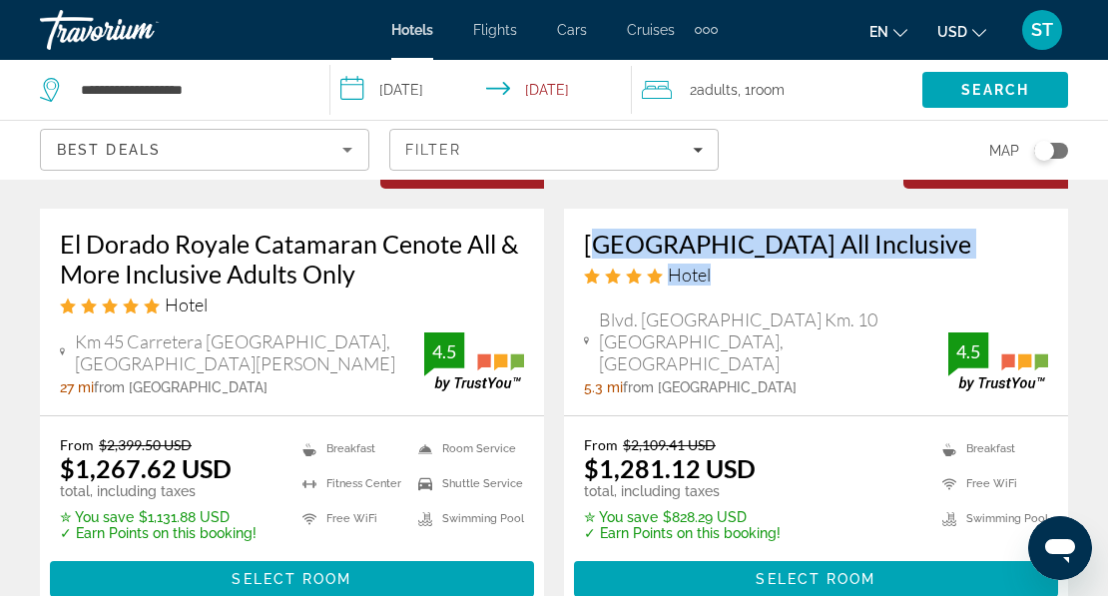
drag, startPoint x: 764, startPoint y: 277, endPoint x: 579, endPoint y: 242, distance: 187.9
click at [579, 242] on div "Sunset Royal Beach Resort All Inclusive Hotel Blvd. Kukulkan Km. 10 Zona Hotele…" at bounding box center [816, 312] width 504 height 207
copy div "Sunset Royal Beach Resort All Inclusive Hotel"
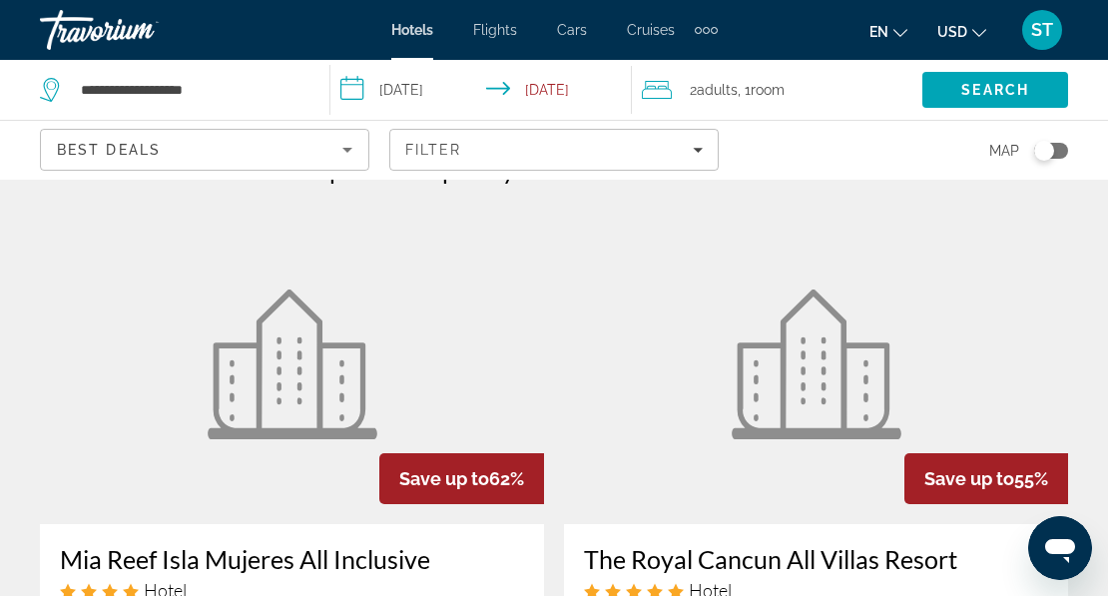
scroll to position [0, 0]
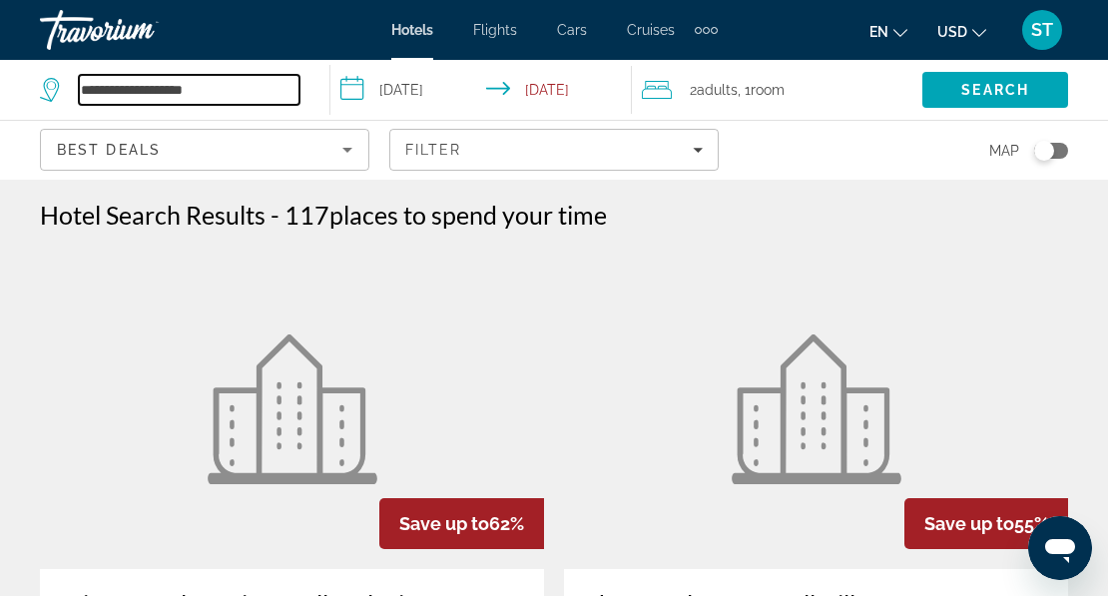
click at [221, 94] on input "**********" at bounding box center [189, 90] width 221 height 30
click at [238, 89] on input "**********" at bounding box center [189, 90] width 221 height 30
drag, startPoint x: 233, startPoint y: 85, endPoint x: 15, endPoint y: 85, distance: 217.6
click at [15, 85] on app-destination-search "**********" at bounding box center [165, 90] width 330 height 60
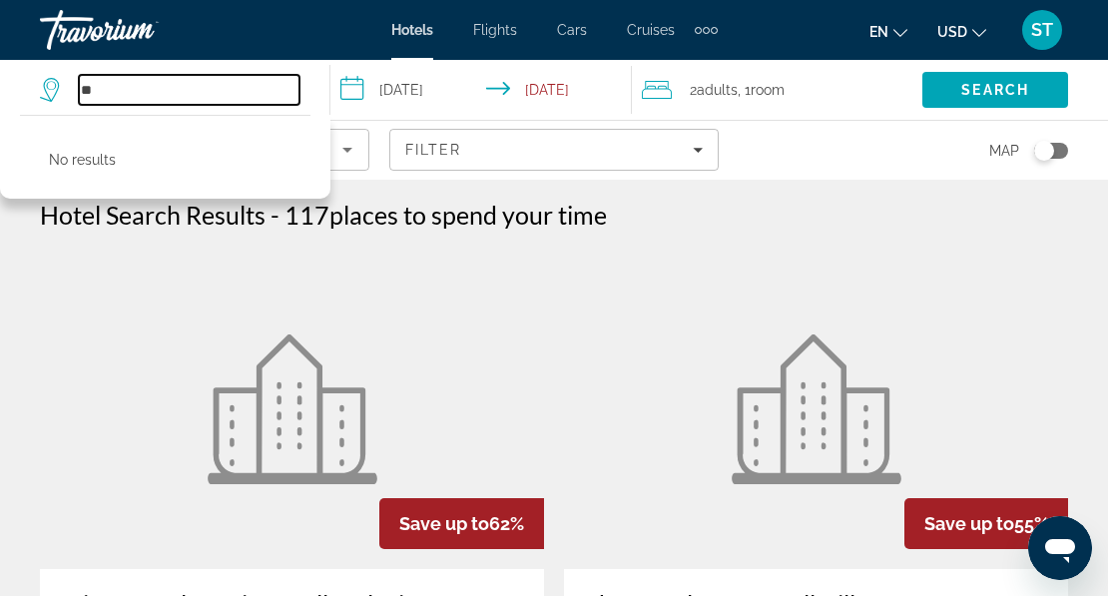
type input "*"
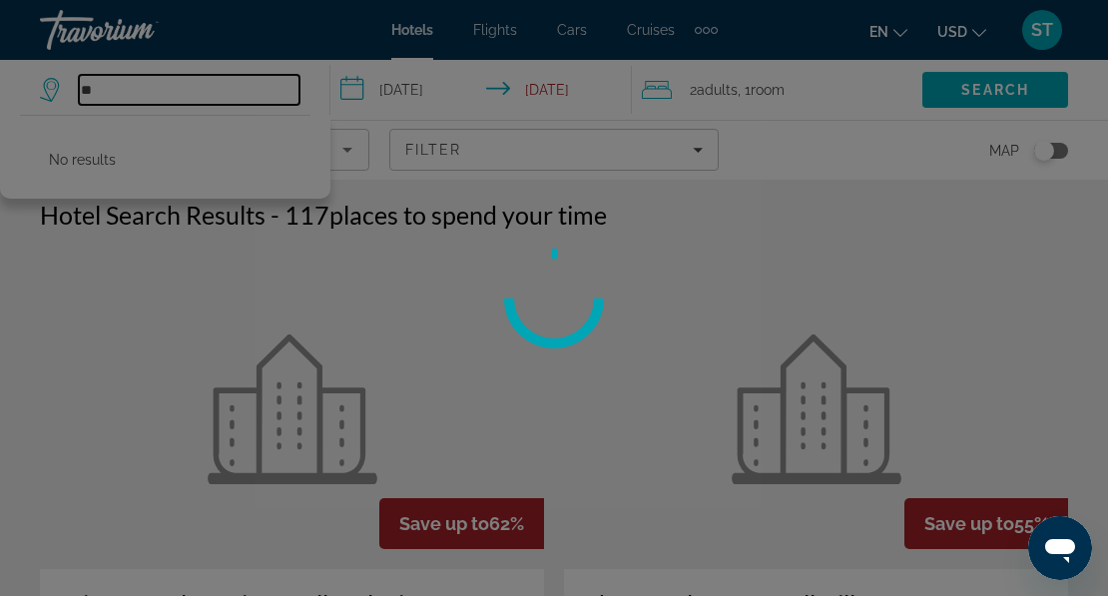
type input "*"
type input "******"
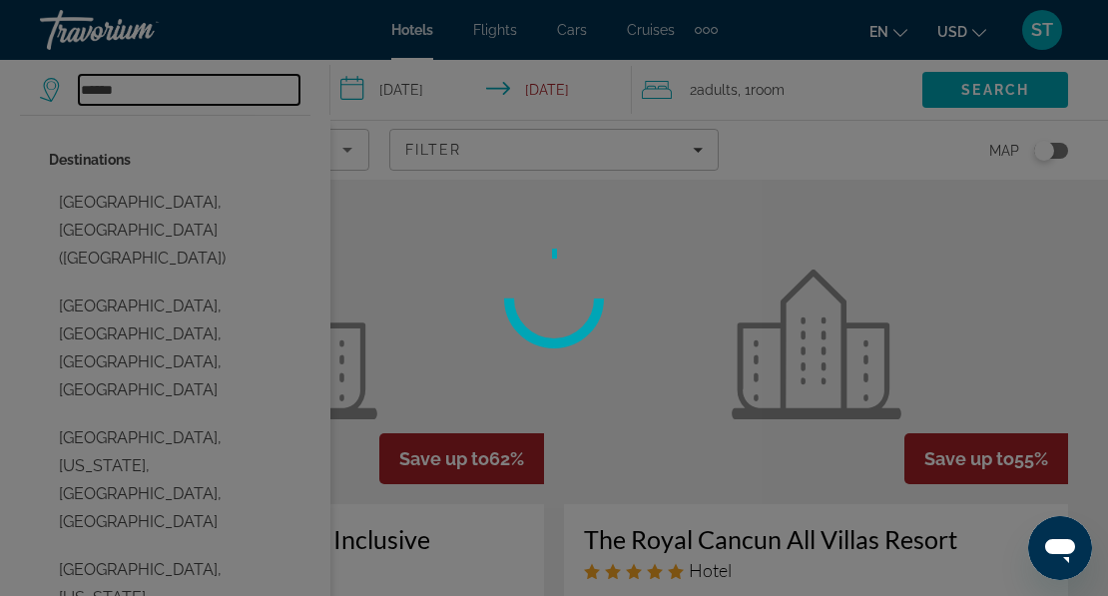
scroll to position [100, 0]
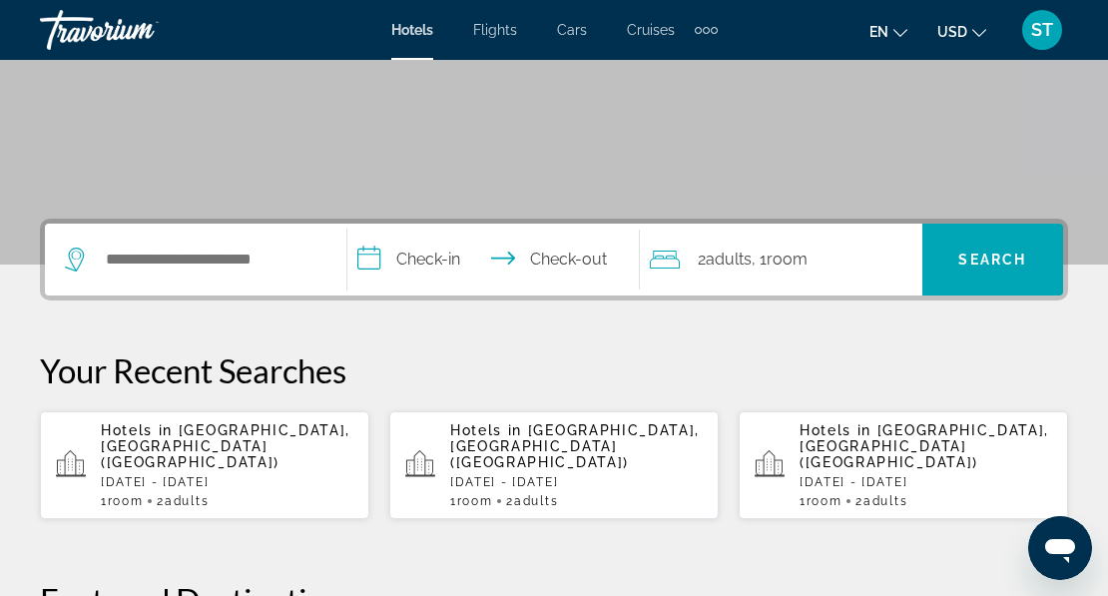
scroll to position [299, 0]
